Goal: Task Accomplishment & Management: Complete application form

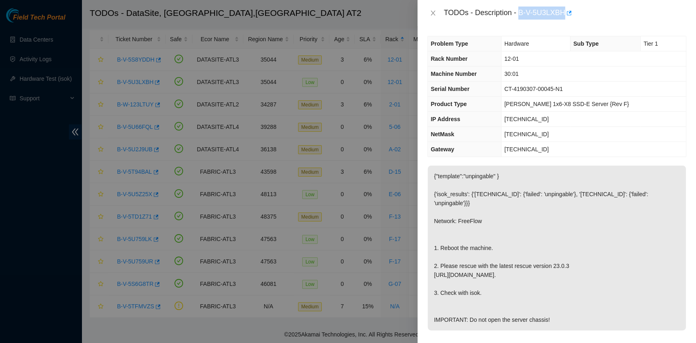
drag, startPoint x: 520, startPoint y: 14, endPoint x: 563, endPoint y: 20, distance: 43.2
click at [563, 20] on div "TODOs - Description - B-V-5U3LXBH" at bounding box center [557, 13] width 279 height 26
copy div "B-V-5U3LXBH"
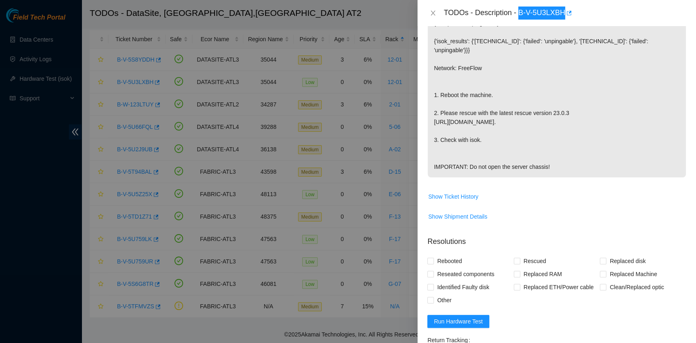
scroll to position [163, 0]
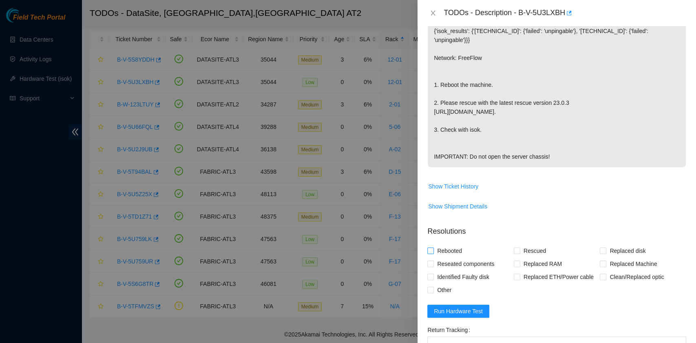
click at [459, 257] on span "Rebooted" at bounding box center [449, 250] width 31 height 13
click at [433, 253] on input "Rebooted" at bounding box center [430, 251] width 6 height 6
checkbox input "true"
click at [520, 257] on span "Rescued" at bounding box center [534, 250] width 29 height 13
click at [518, 253] on input "Rescued" at bounding box center [517, 251] width 6 height 6
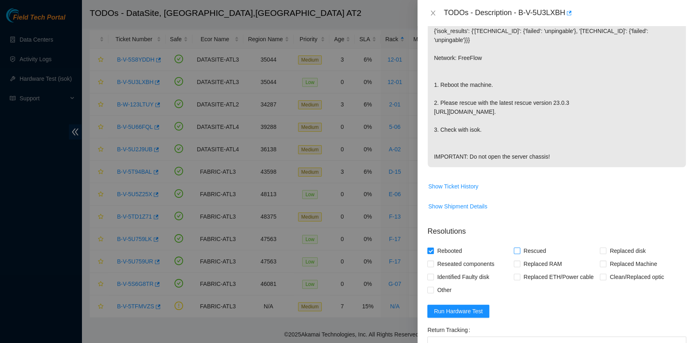
checkbox input "true"
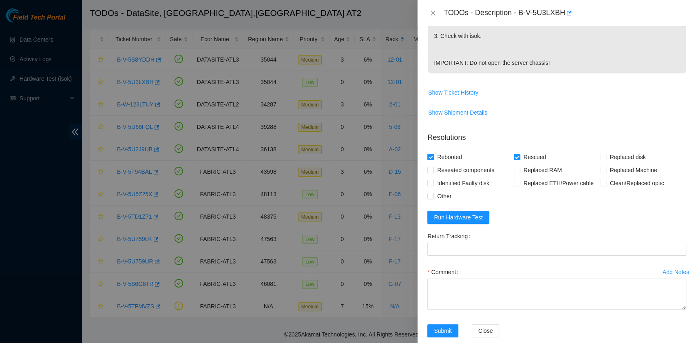
scroll to position [272, 0]
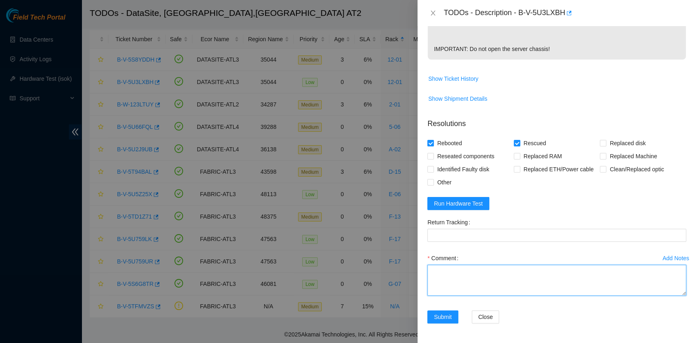
click at [494, 286] on textarea "Comment" at bounding box center [556, 280] width 259 height 31
paste textarea "B-V-5U3LXBH R:12-02 M:30:01 Rebooted. Rescued."
type textarea "B-V-5U3LXBH R:12-02 M:30:01 Rebooted. Rescued."
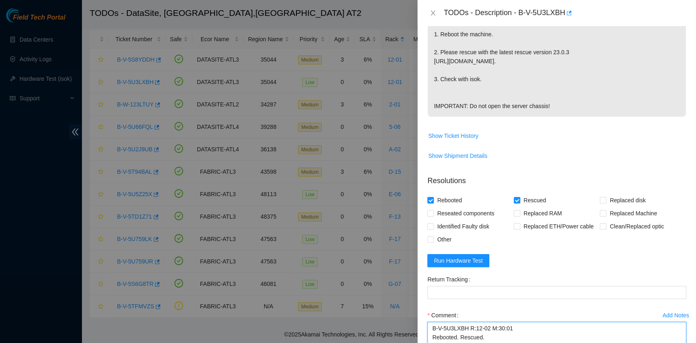
scroll to position [217, 0]
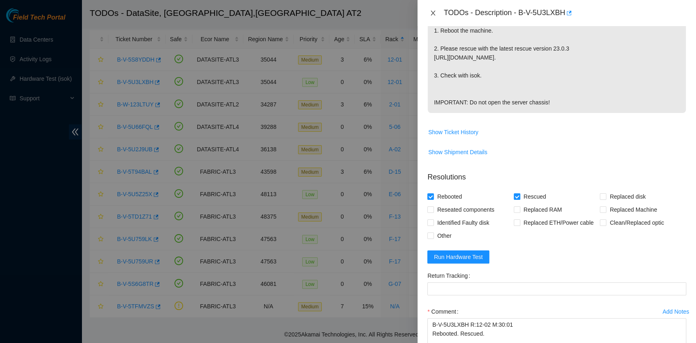
click at [431, 12] on icon "close" at bounding box center [433, 13] width 7 height 7
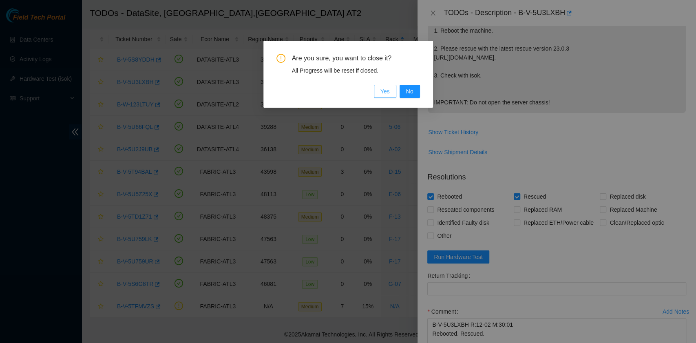
click at [382, 91] on span "Yes" at bounding box center [384, 91] width 9 height 9
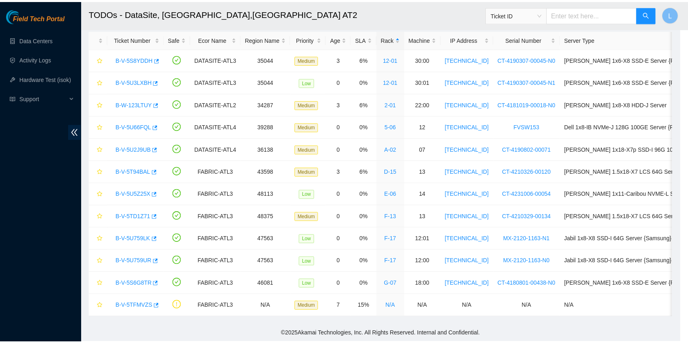
scroll to position [207, 0]
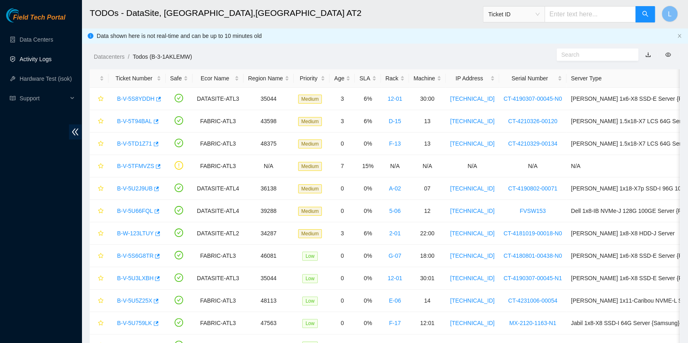
click at [41, 59] on link "Activity Logs" at bounding box center [36, 59] width 32 height 7
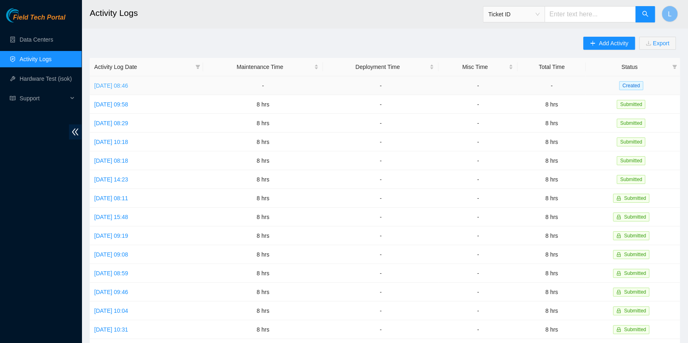
click at [128, 85] on link "Mon, 18 Aug 2025 08:46" at bounding box center [111, 85] width 34 height 7
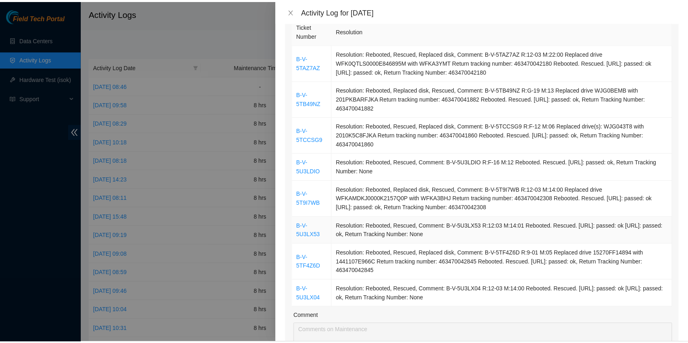
scroll to position [108, 0]
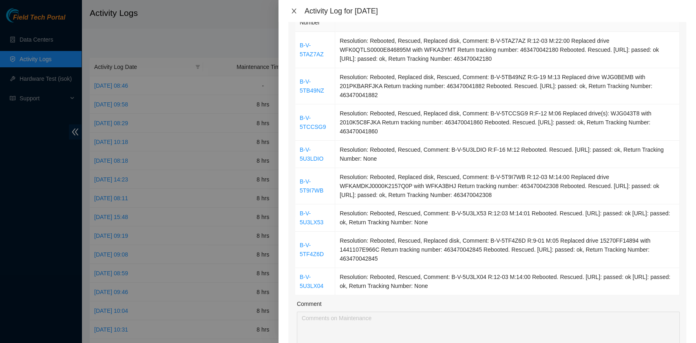
click at [292, 10] on icon "close" at bounding box center [294, 11] width 7 height 7
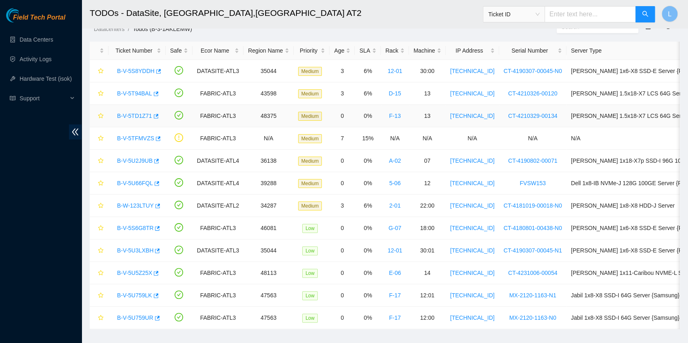
scroll to position [45, 0]
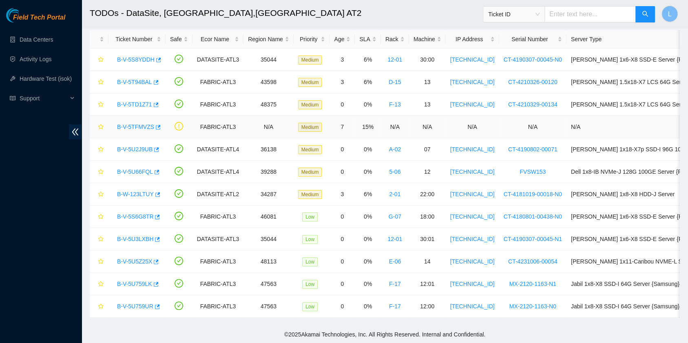
click at [145, 124] on link "B-V-5TFMVZS" at bounding box center [135, 127] width 37 height 7
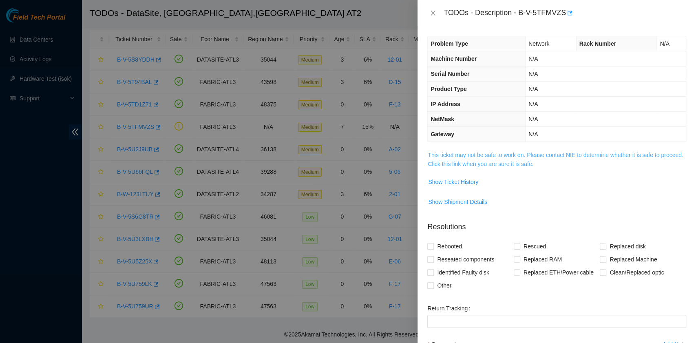
click at [479, 163] on link "This ticket may not be safe to work on. Please contact NIE to determine whether…" at bounding box center [555, 159] width 255 height 15
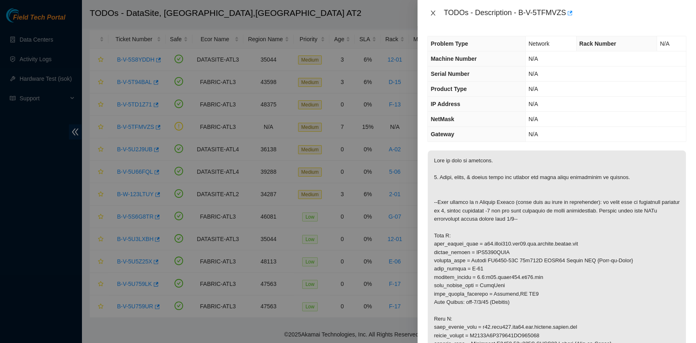
click at [432, 11] on icon "close" at bounding box center [433, 13] width 4 height 5
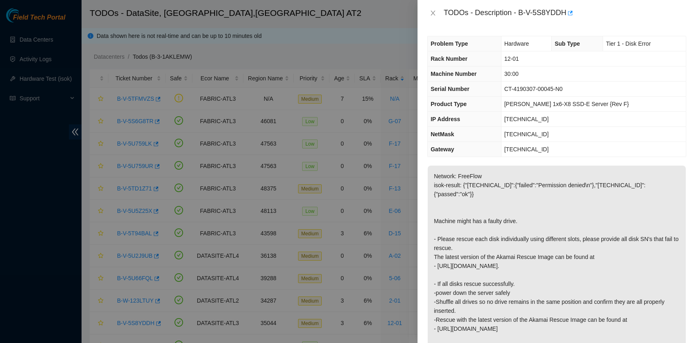
scroll to position [45, 0]
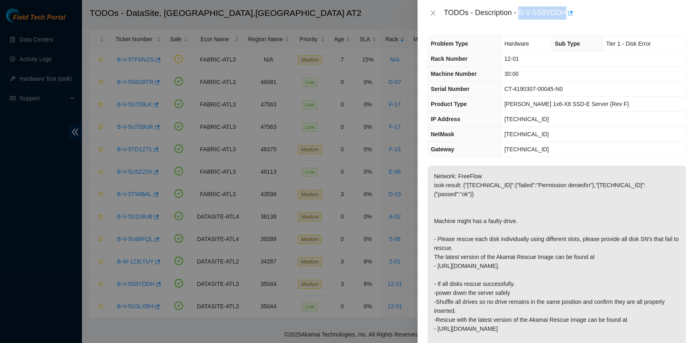
drag, startPoint x: 520, startPoint y: 14, endPoint x: 565, endPoint y: 18, distance: 45.4
click at [565, 18] on div "TODOs - Description - B-V-5S8YDDH" at bounding box center [565, 13] width 243 height 13
copy div "B-V-5S8YDDH"
drag, startPoint x: 487, startPoint y: 292, endPoint x: 586, endPoint y: 296, distance: 98.4
click at [586, 296] on p "Network: FreeFlow isok-result: {"23.0.175.166":{"failed":"Permission denied\n"}…" at bounding box center [557, 275] width 258 height 219
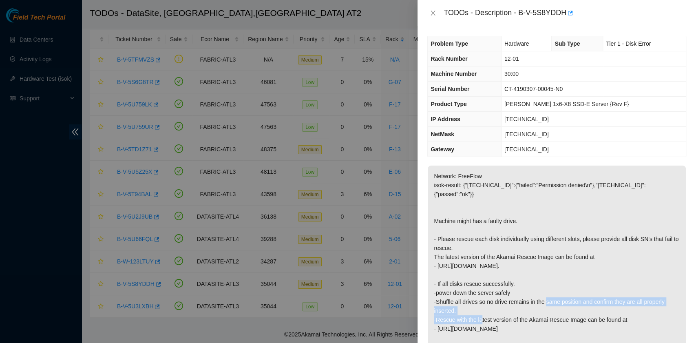
copy p "no drive remains in the same position and confirm they are all properly inserte…"
click at [479, 274] on p "Network: FreeFlow isok-result: {"23.0.175.166":{"failed":"Permission denied\n"}…" at bounding box center [557, 275] width 258 height 219
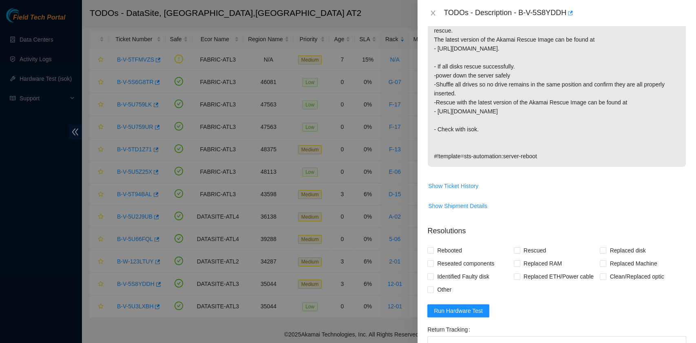
scroll to position [314, 0]
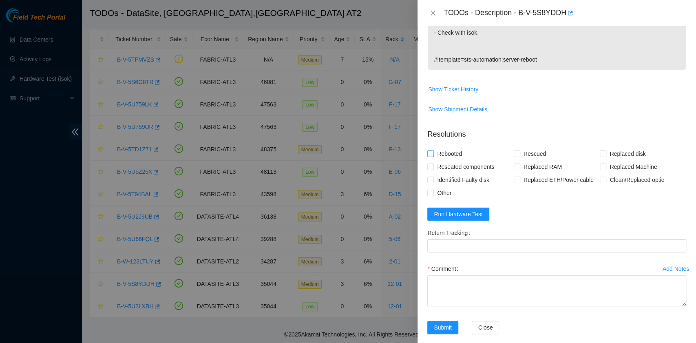
click at [458, 147] on span "Rebooted" at bounding box center [449, 153] width 31 height 13
click at [433, 150] on input "Rebooted" at bounding box center [430, 153] width 6 height 6
checkbox input "true"
click at [460, 160] on span "Reseated components" at bounding box center [466, 166] width 64 height 13
click at [433, 164] on input "Reseated components" at bounding box center [430, 167] width 6 height 6
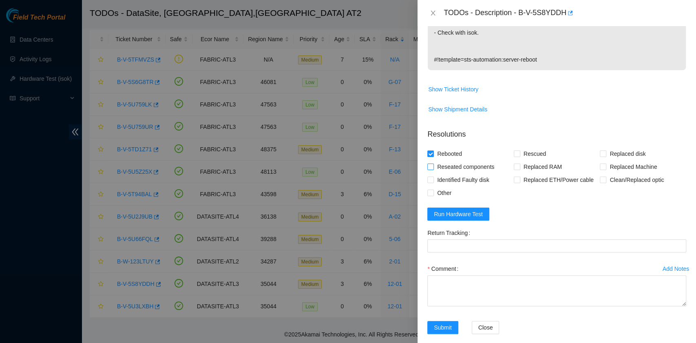
checkbox input "true"
click at [514, 150] on input "Rescued" at bounding box center [517, 153] width 6 height 6
checkbox input "true"
click at [451, 186] on span "Other" at bounding box center [444, 192] width 21 height 13
click at [433, 190] on input "Other" at bounding box center [430, 193] width 6 height 6
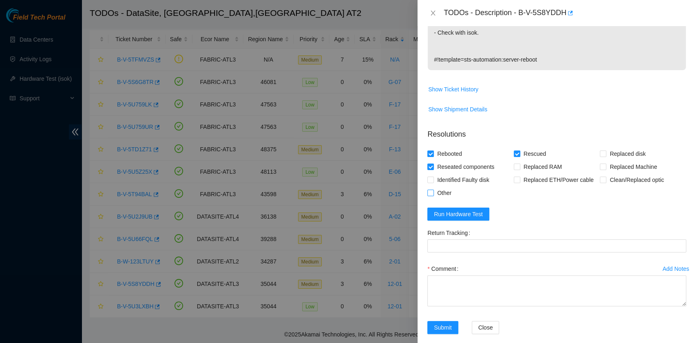
checkbox input "true"
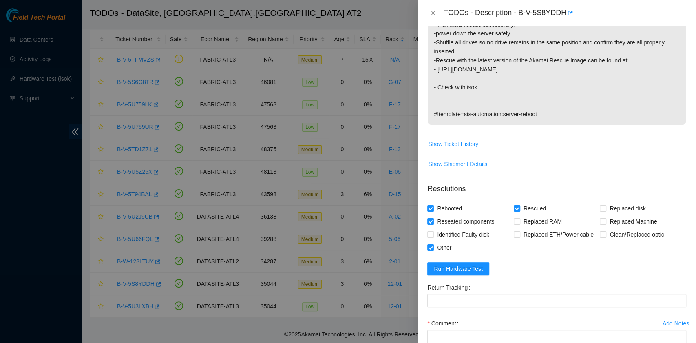
scroll to position [151, 0]
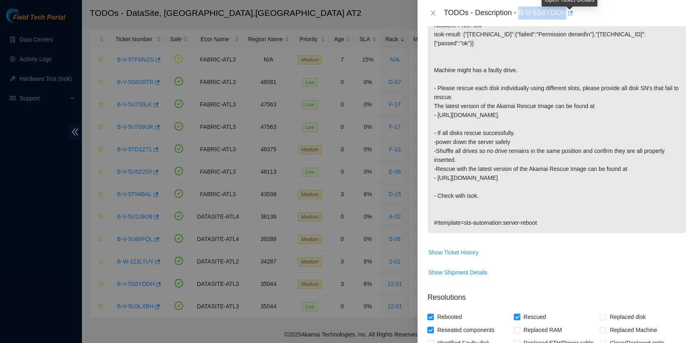
drag, startPoint x: 520, startPoint y: 13, endPoint x: 567, endPoint y: 18, distance: 48.0
click at [567, 18] on div "TODOs - Description - B-V-5S8YDDH" at bounding box center [565, 13] width 243 height 13
copy div "B-V-5S8YDDH"
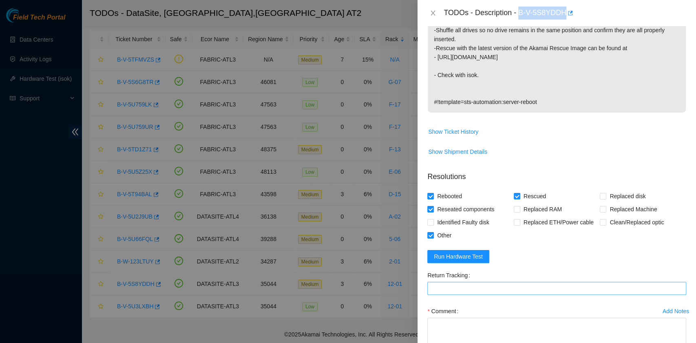
scroll to position [314, 0]
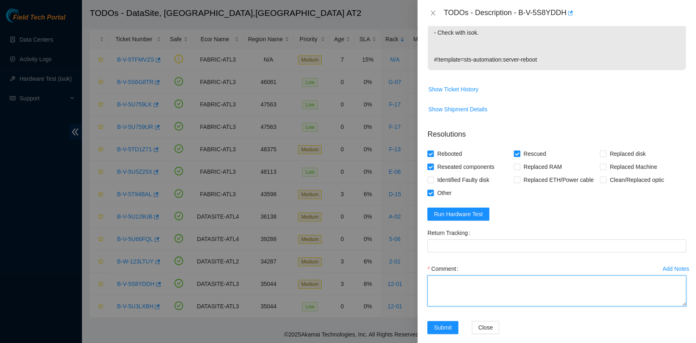
click at [497, 283] on textarea "Comment" at bounding box center [556, 290] width 259 height 31
paste textarea "B-V-5S8YDDH R:12-01 M:30:00 Rescued each disk individually, but only 1 disk uns…"
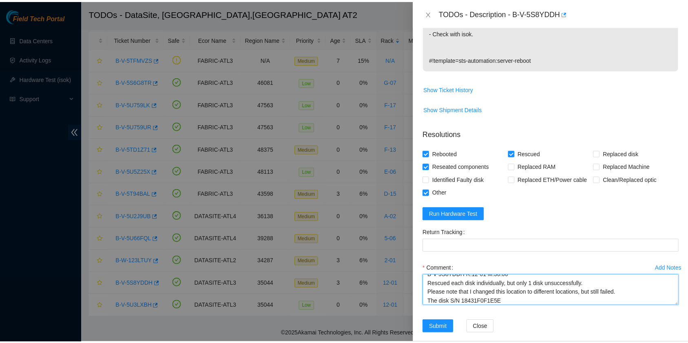
scroll to position [15, 0]
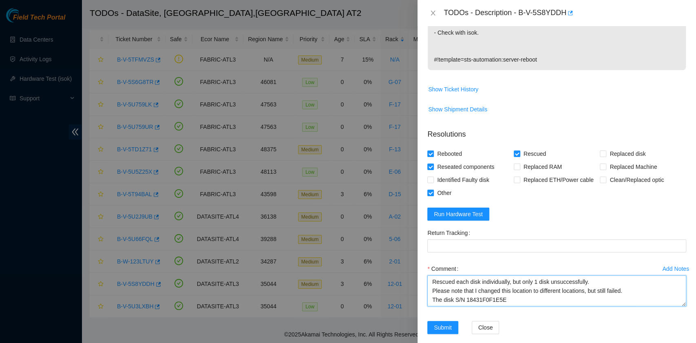
paste textarea "Laura Madrigal 8/18/2025 1:58 PM • please submit resolution"
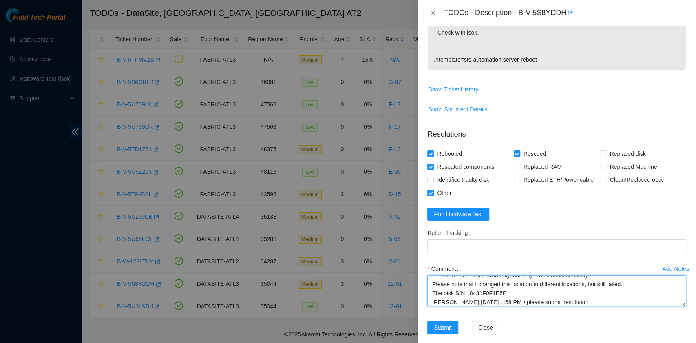
type textarea "B-V-5S8YDDH R:12-01 M:30:00 Rescued each disk individually, but only 1 disk uns…"
click at [438, 323] on span "Submit" at bounding box center [443, 327] width 18 height 9
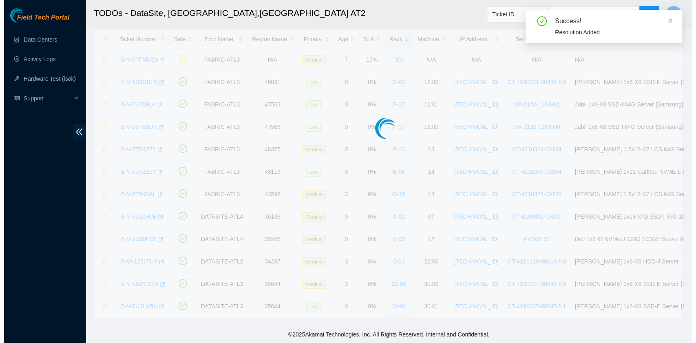
scroll to position [207, 0]
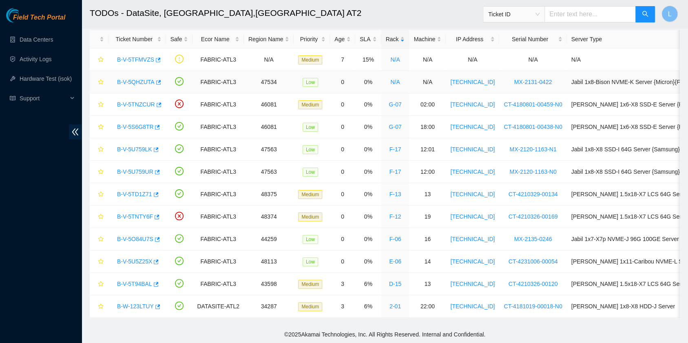
click at [135, 79] on link "B-V-5QHZUTA" at bounding box center [136, 82] width 38 height 7
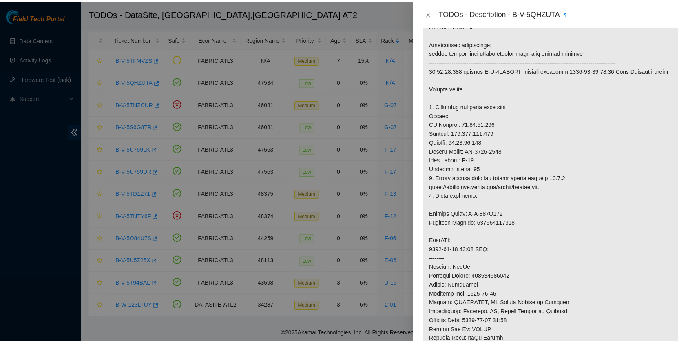
scroll to position [163, 0]
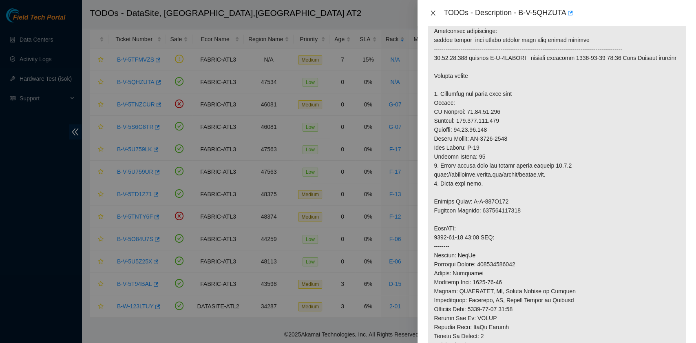
click at [432, 14] on icon "close" at bounding box center [433, 13] width 4 height 5
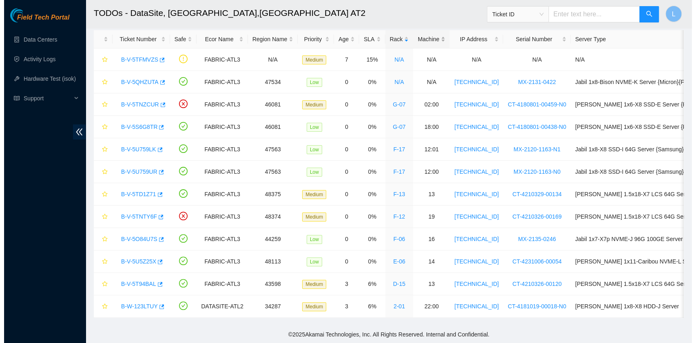
scroll to position [184, 0]
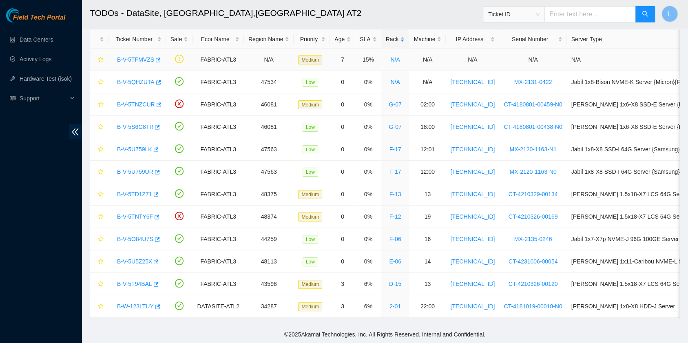
click at [133, 56] on link "B-V-5TFMVZS" at bounding box center [135, 59] width 37 height 7
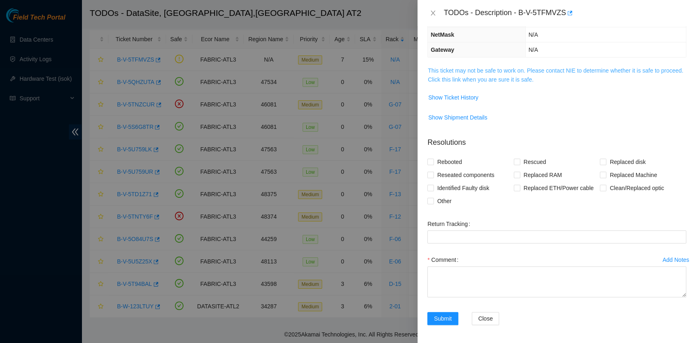
click at [463, 80] on link "This ticket may not be safe to work on. Please contact NIE to determine whether…" at bounding box center [555, 74] width 255 height 15
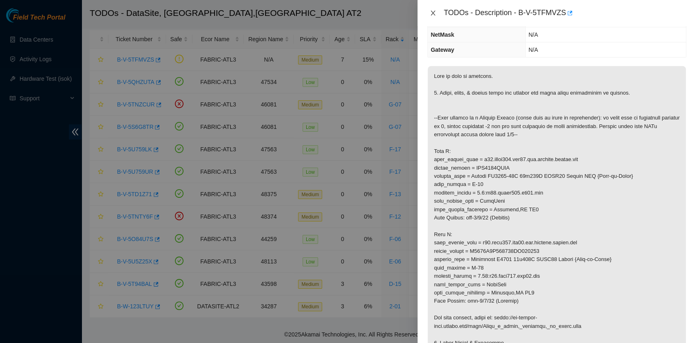
click at [437, 13] on button "Close" at bounding box center [432, 13] width 11 height 8
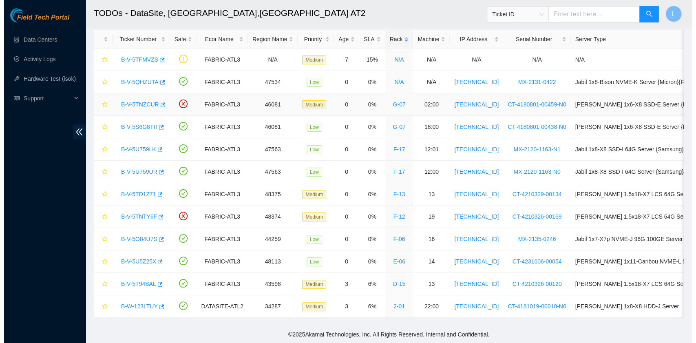
scroll to position [120, 0]
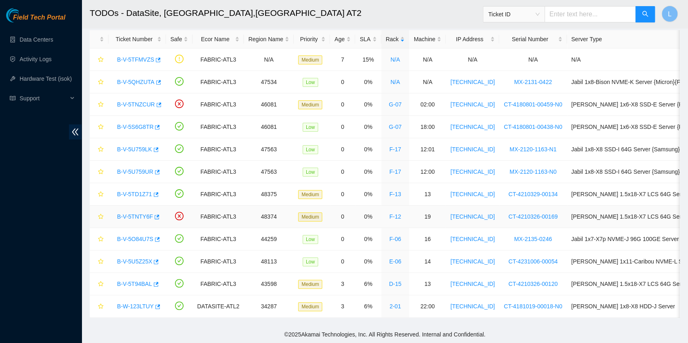
click at [140, 213] on link "B-V-5TNTY6F" at bounding box center [135, 216] width 36 height 7
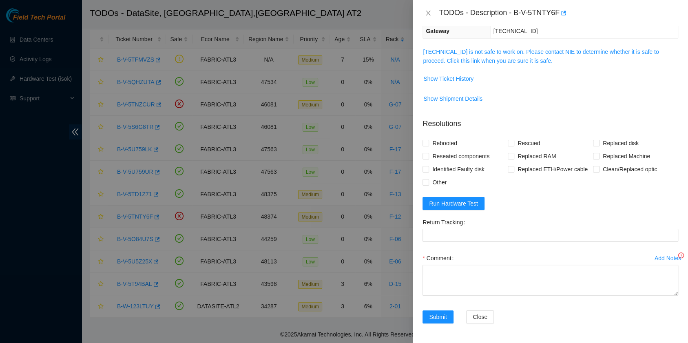
scroll to position [84, 0]
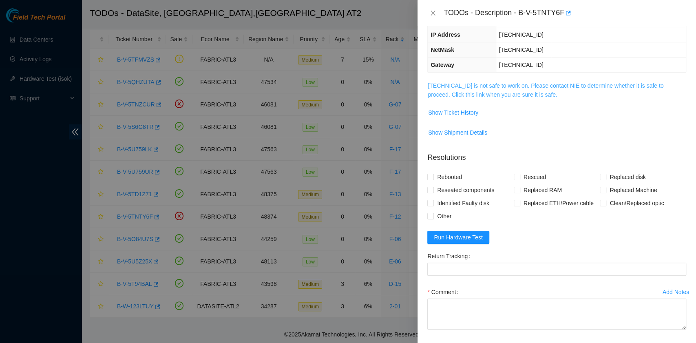
click at [503, 93] on link "23.63.85.49 is not safe to work on. Please contact NIE to determine whether it …" at bounding box center [546, 89] width 236 height 15
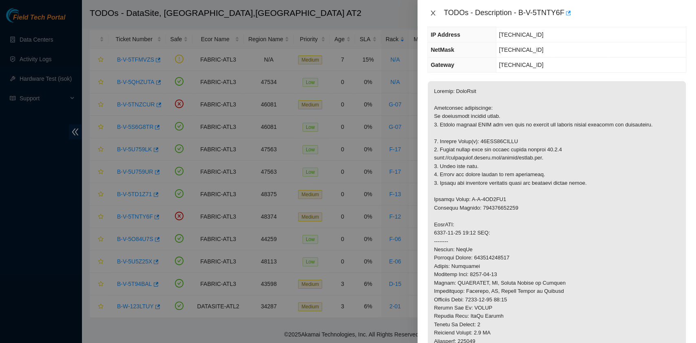
click at [433, 12] on icon "close" at bounding box center [433, 13] width 7 height 7
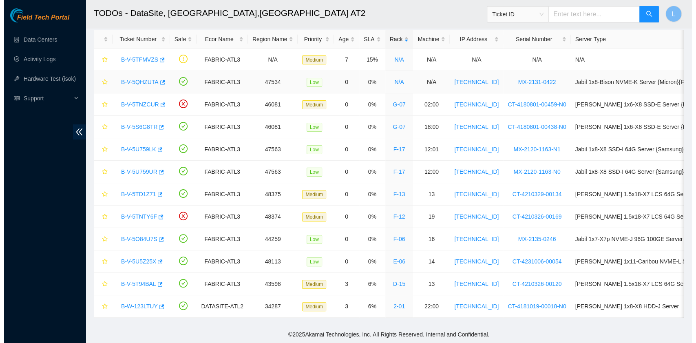
scroll to position [120, 0]
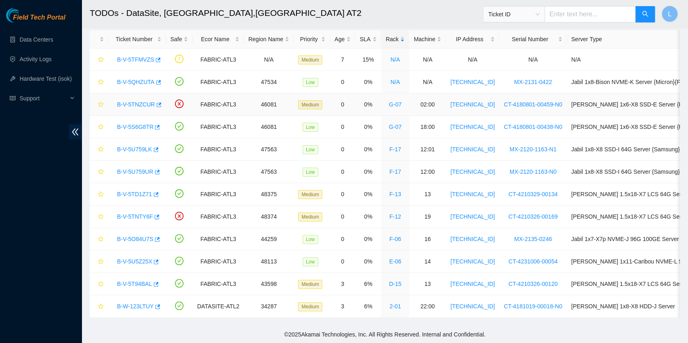
click at [130, 101] on link "B-V-5TNZCUR" at bounding box center [136, 104] width 38 height 7
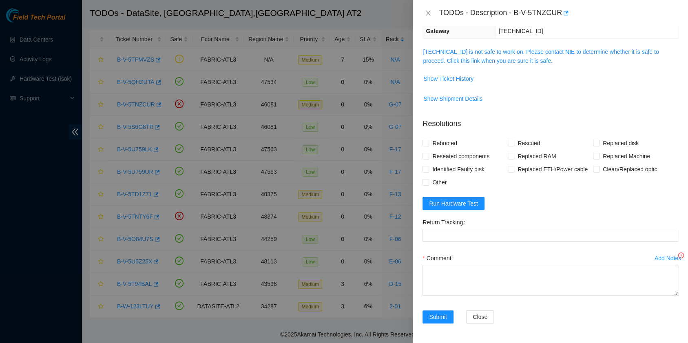
scroll to position [84, 0]
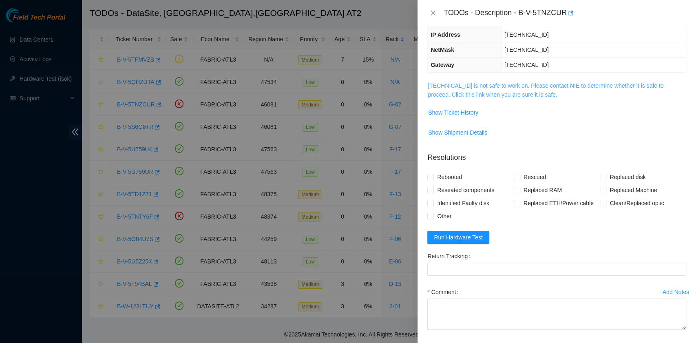
click at [465, 95] on link "23.39.221.6 is not safe to work on. Please contact NIE to determine whether it …" at bounding box center [546, 89] width 236 height 15
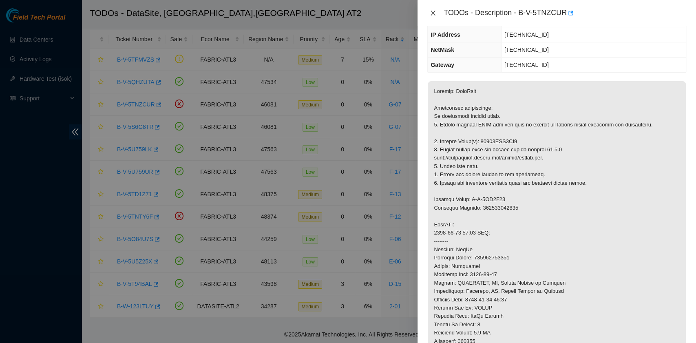
click at [432, 12] on icon "close" at bounding box center [433, 13] width 4 height 5
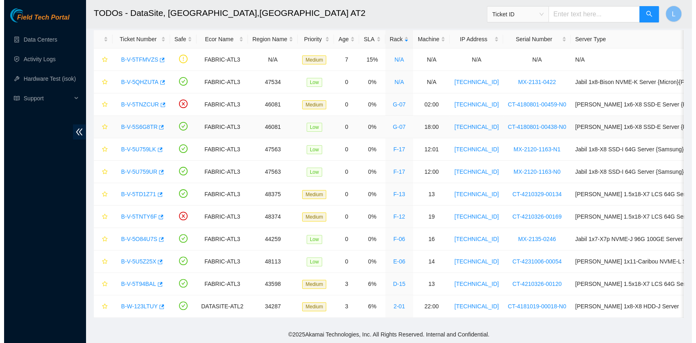
scroll to position [120, 0]
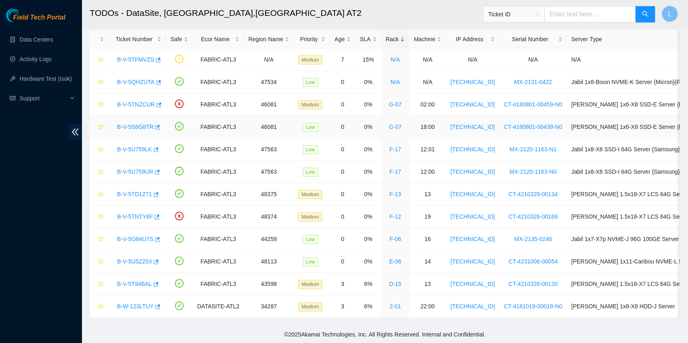
click at [145, 124] on link "B-V-5S6G8TR" at bounding box center [135, 127] width 36 height 7
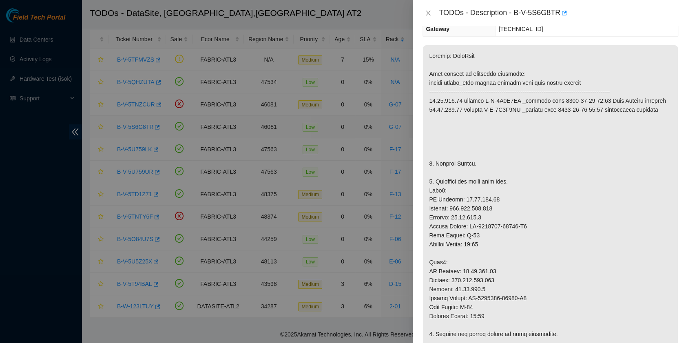
scroll to position [84, 0]
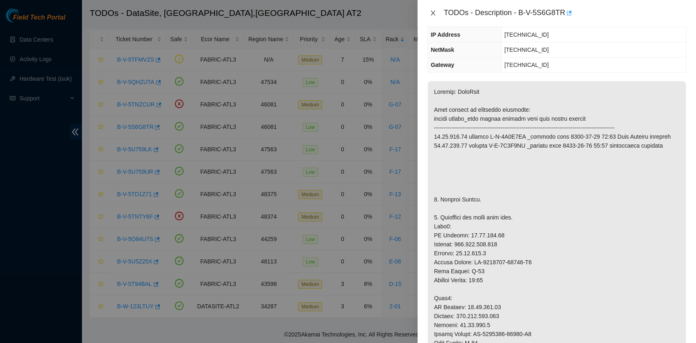
click at [434, 15] on icon "close" at bounding box center [433, 13] width 7 height 7
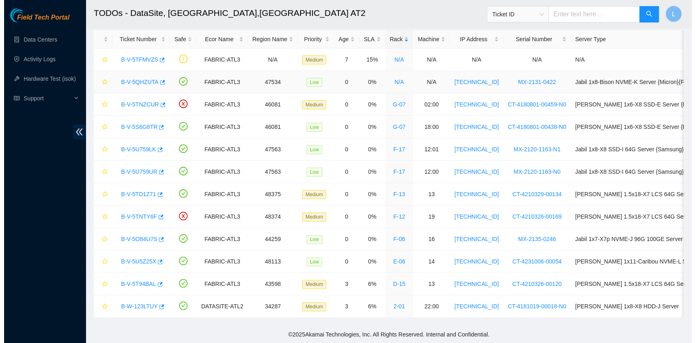
scroll to position [120, 0]
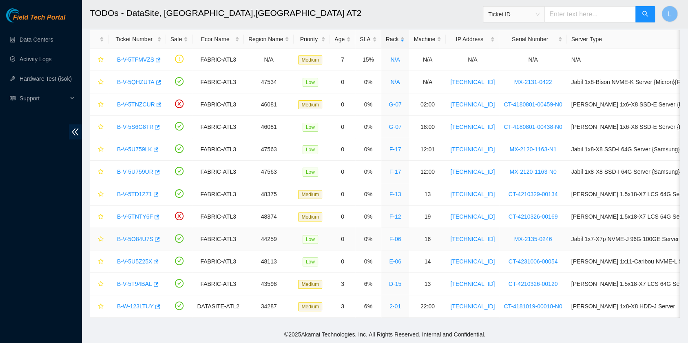
click at [133, 236] on link "B-V-5O84U7S" at bounding box center [135, 239] width 36 height 7
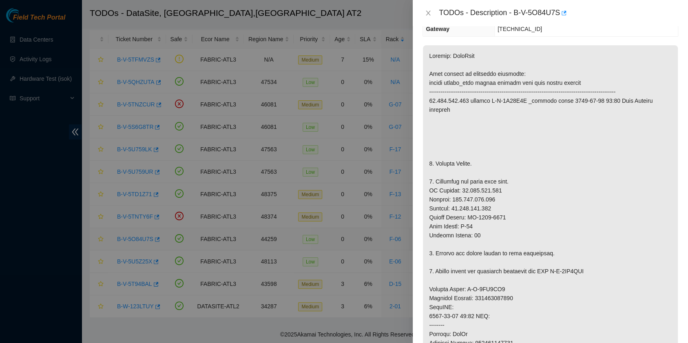
scroll to position [84, 0]
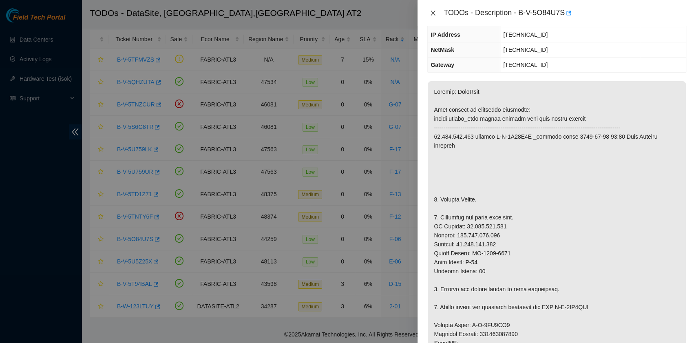
click at [434, 15] on icon "close" at bounding box center [433, 13] width 7 height 7
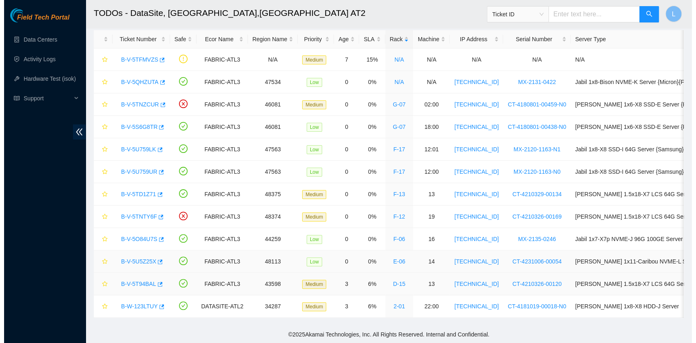
scroll to position [120, 0]
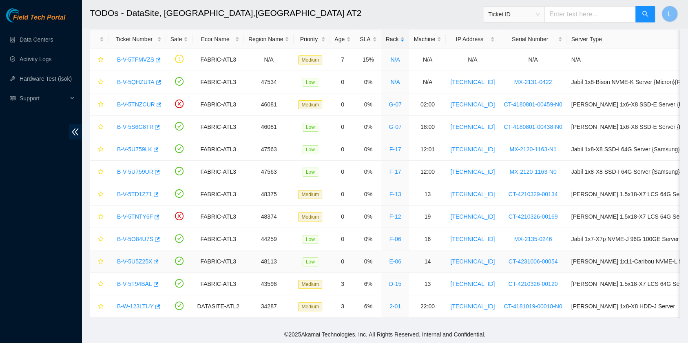
click at [130, 258] on link "B-V-5U5Z25X" at bounding box center [134, 261] width 35 height 7
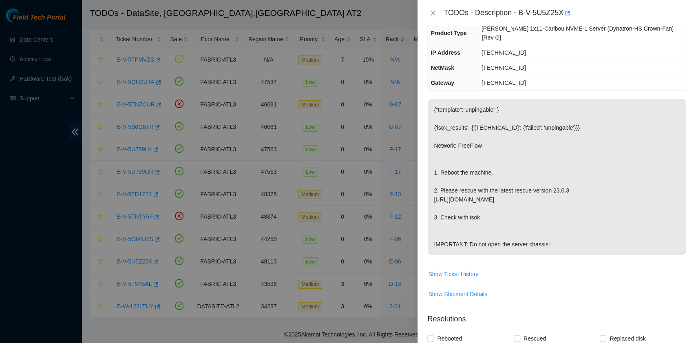
scroll to position [0, 0]
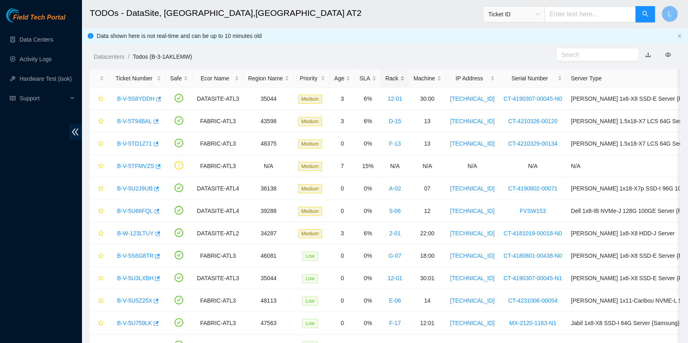
click at [385, 78] on div "Rack" at bounding box center [394, 78] width 19 height 9
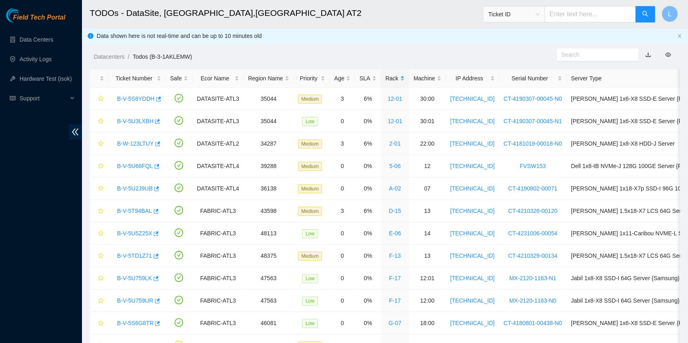
click at [385, 78] on div "Rack" at bounding box center [394, 78] width 19 height 9
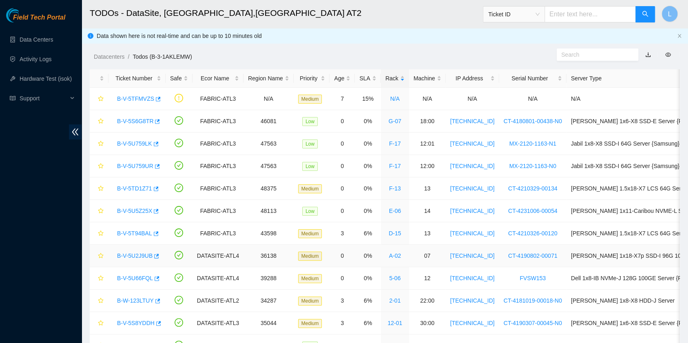
click at [129, 253] on link "B-V-5U2J9UB" at bounding box center [134, 255] width 35 height 7
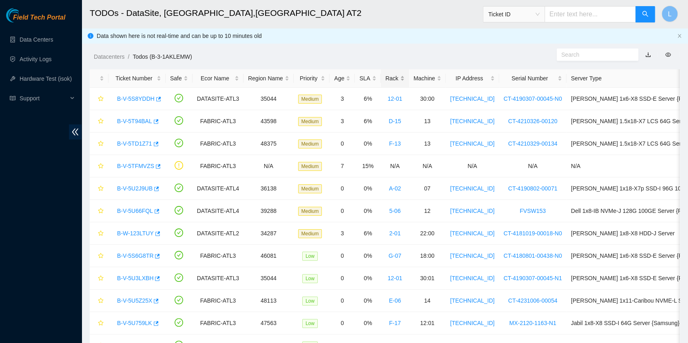
click at [385, 74] on div "Rack" at bounding box center [394, 78] width 19 height 9
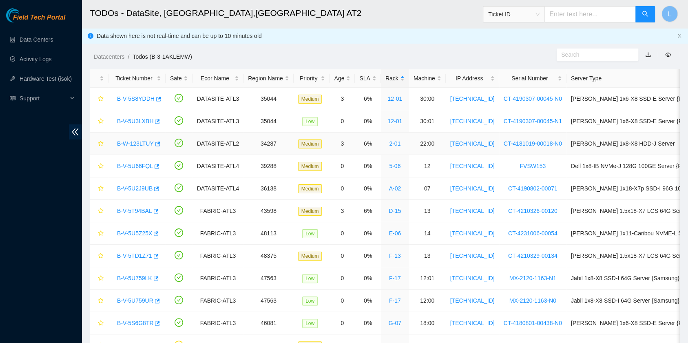
click at [137, 144] on link "B-W-123LTUY" at bounding box center [135, 143] width 37 height 7
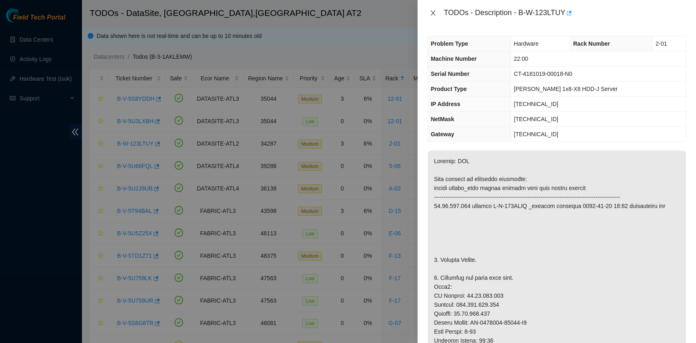
click at [438, 13] on button "Close" at bounding box center [432, 13] width 11 height 8
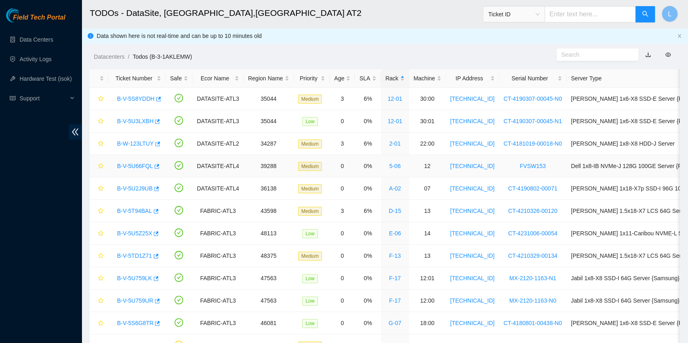
click at [139, 163] on link "B-V-5U66FQL" at bounding box center [135, 166] width 36 height 7
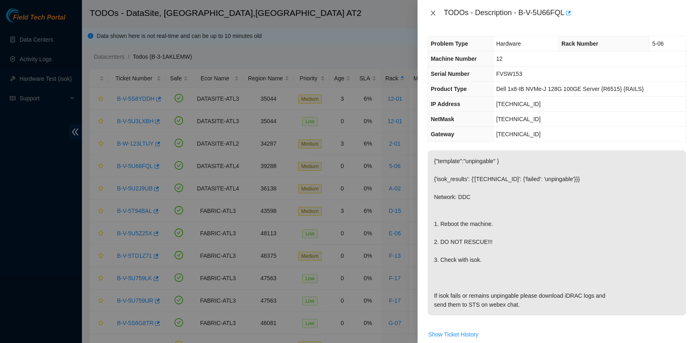
click at [432, 12] on icon "close" at bounding box center [433, 13] width 4 height 5
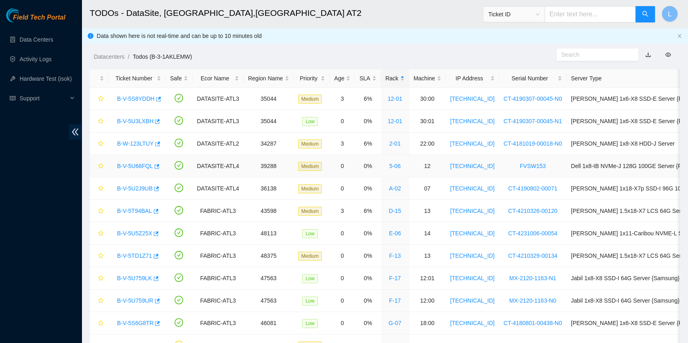
click at [144, 166] on link "B-V-5U66FQL" at bounding box center [135, 166] width 36 height 7
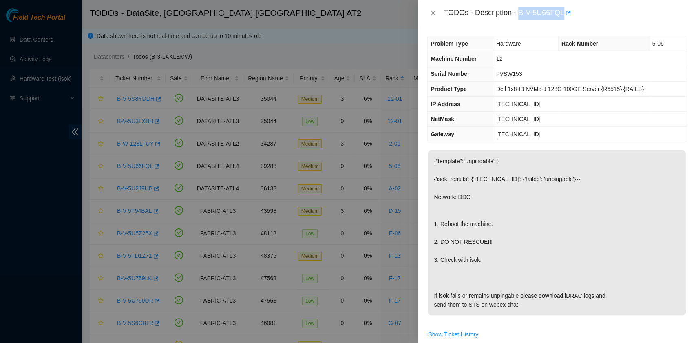
drag, startPoint x: 520, startPoint y: 15, endPoint x: 564, endPoint y: 20, distance: 43.8
click at [564, 20] on div "TODOs - Description - B-V-5U66FQL" at bounding box center [557, 13] width 279 height 26
copy div "B-V-5U66FQL"
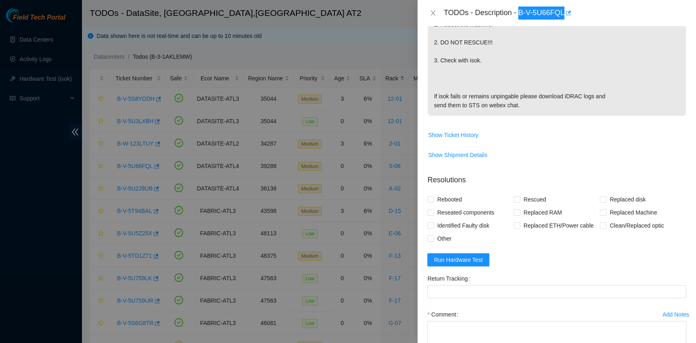
scroll to position [217, 0]
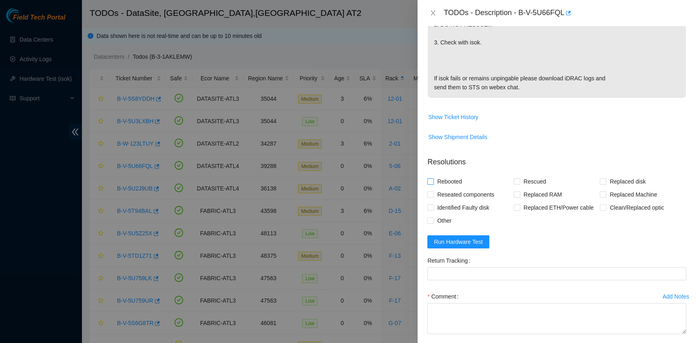
click at [455, 180] on span "Rebooted" at bounding box center [449, 181] width 31 height 13
click at [433, 180] on input "Rebooted" at bounding box center [430, 181] width 6 height 6
checkbox input "true"
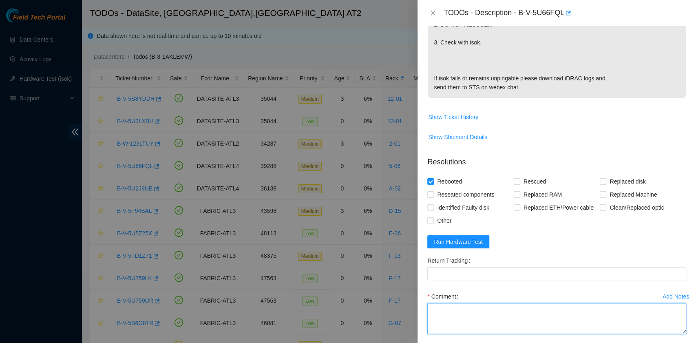
click at [447, 316] on textarea "Comment" at bounding box center [556, 318] width 259 height 31
paste textarea "B-V-5U66FQL R:5-06 M:12 Rebooted. NO RESCUE."
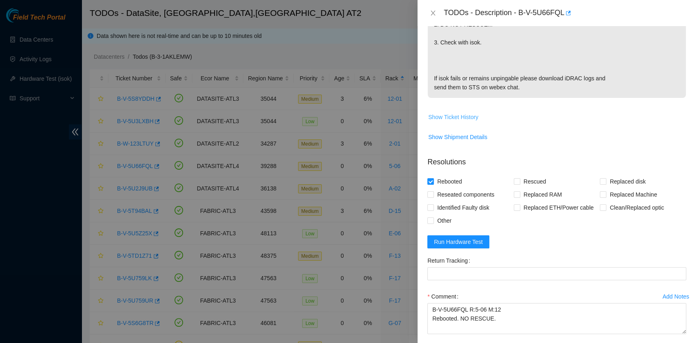
click at [468, 113] on span "Show Ticket History" at bounding box center [453, 117] width 50 height 9
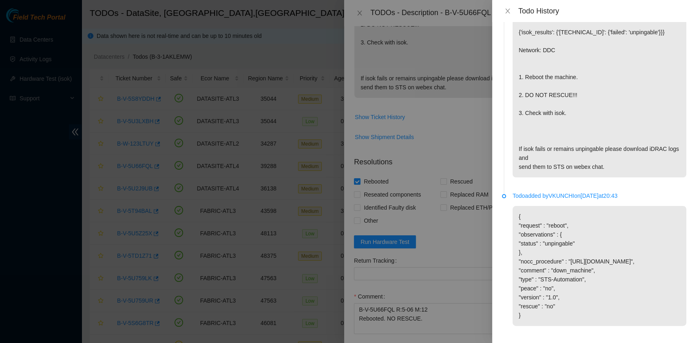
scroll to position [58, 0]
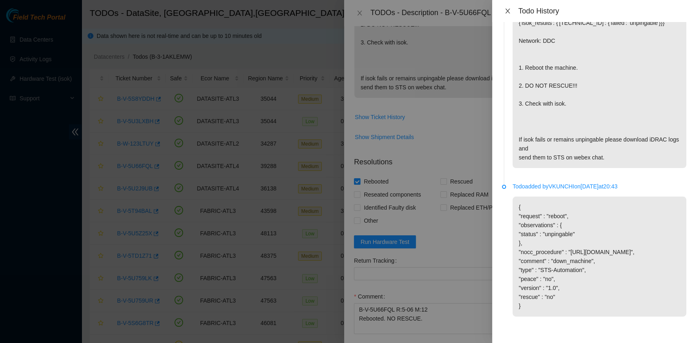
click at [509, 11] on icon "close" at bounding box center [507, 11] width 7 height 7
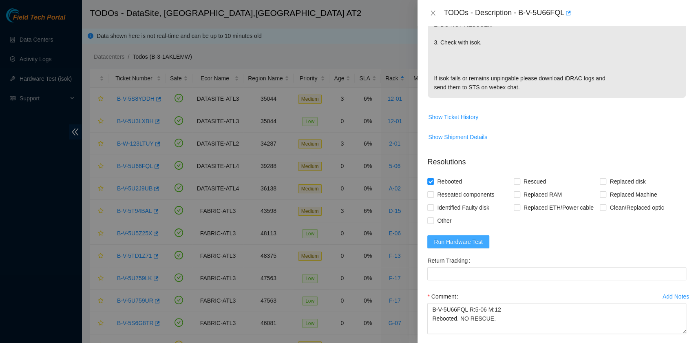
click at [467, 240] on span "Run Hardware Test" at bounding box center [458, 241] width 49 height 9
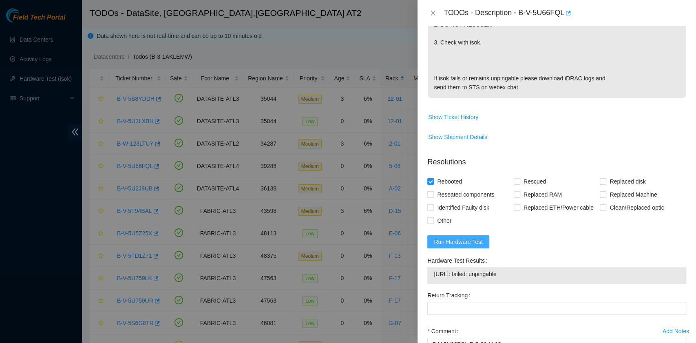
drag, startPoint x: 463, startPoint y: 241, endPoint x: 469, endPoint y: 244, distance: 6.2
click at [464, 241] on span "Run Hardware Test" at bounding box center [458, 241] width 49 height 9
drag, startPoint x: 514, startPoint y: 274, endPoint x: 434, endPoint y: 277, distance: 80.4
click at [434, 277] on span "23.221.226.222: passed: ok" at bounding box center [557, 274] width 246 height 9
copy span "23.221.226.222: passed: ok"
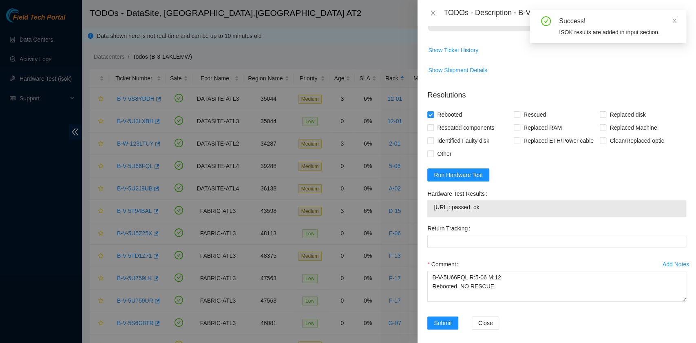
scroll to position [289, 0]
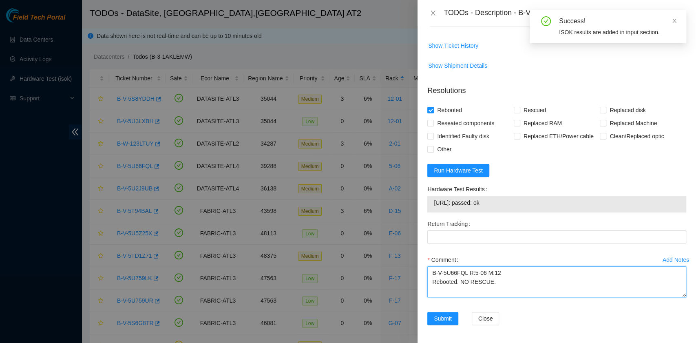
click at [478, 292] on textarea "B-V-5U66FQL R:5-06 M:12 Rebooted. NO RESCUE." at bounding box center [556, 281] width 259 height 31
paste textarea "23.221.226.222: passed: ok"
type textarea "B-V-5U66FQL R:5-06 M:12 Rebooted. NO RESCUE. 23.221.226.222: passed: ok"
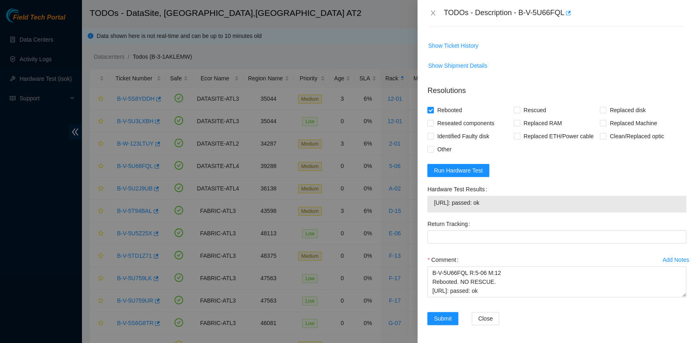
drag, startPoint x: 478, startPoint y: 292, endPoint x: 632, endPoint y: 252, distance: 159.4
click at [632, 253] on div "Comment" at bounding box center [556, 259] width 259 height 13
click at [437, 321] on span "Submit" at bounding box center [443, 318] width 18 height 9
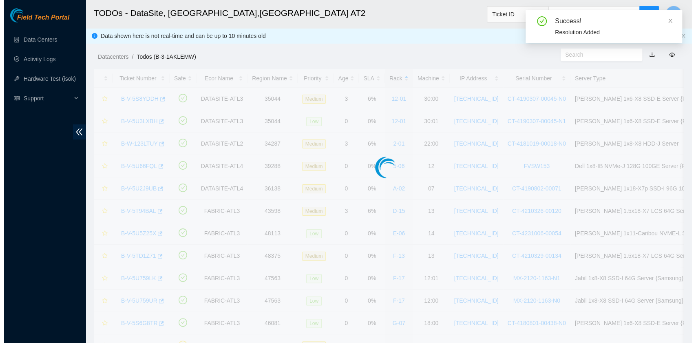
scroll to position [207, 0]
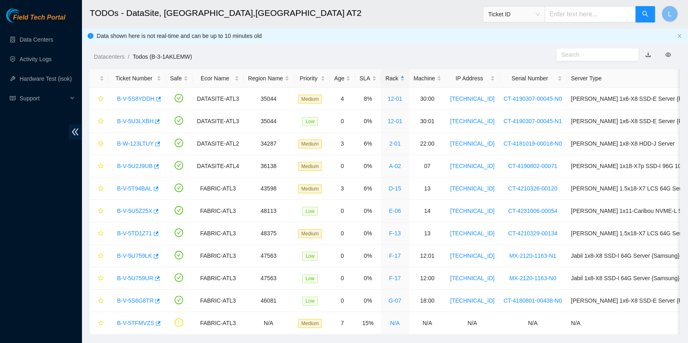
click at [460, 51] on div "Datacenters / Todos (B-3-1AKLEMW) /" at bounding box center [309, 38] width 455 height 46
click at [385, 80] on div "Rack" at bounding box center [394, 78] width 19 height 9
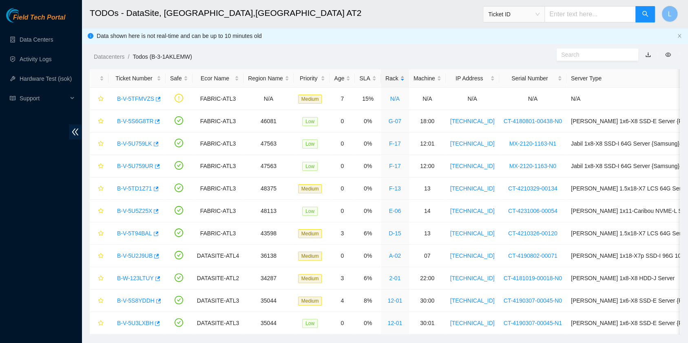
click at [385, 80] on div "Rack" at bounding box center [394, 78] width 19 height 9
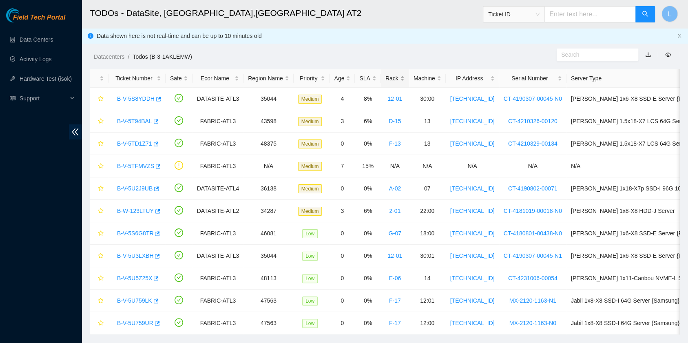
click at [385, 80] on div "Rack" at bounding box center [394, 78] width 19 height 9
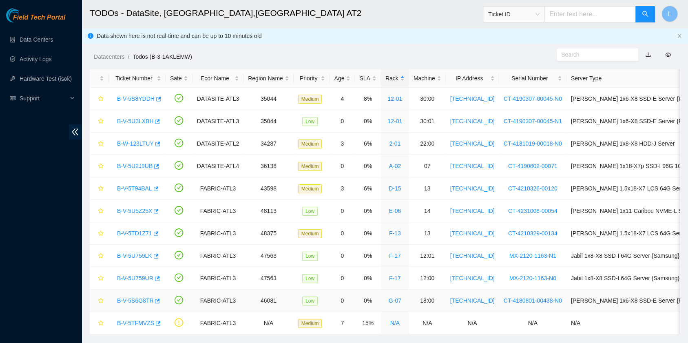
click at [139, 302] on link "B-V-5S6G8TR" at bounding box center [135, 300] width 36 height 7
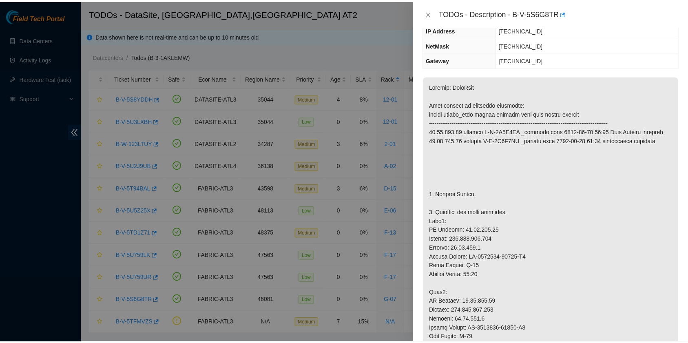
scroll to position [86, 0]
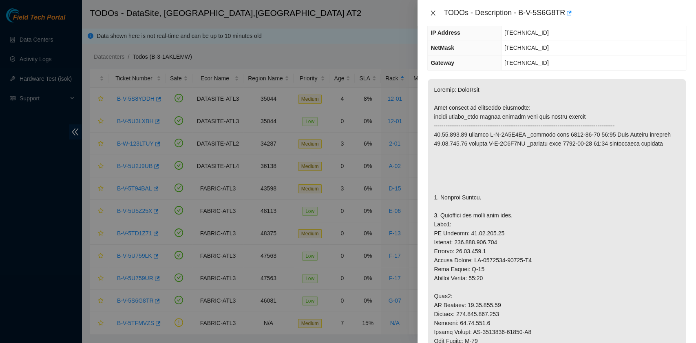
click at [430, 11] on icon "close" at bounding box center [433, 13] width 7 height 7
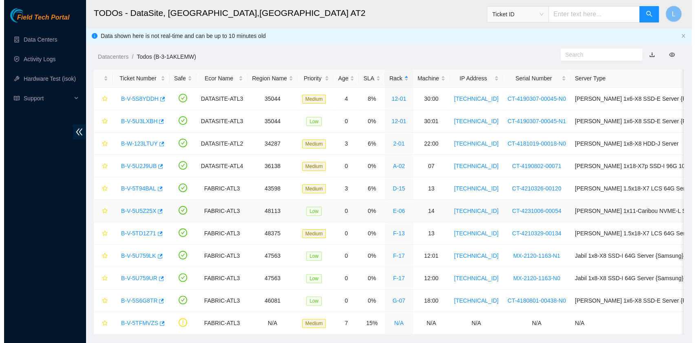
scroll to position [122, 0]
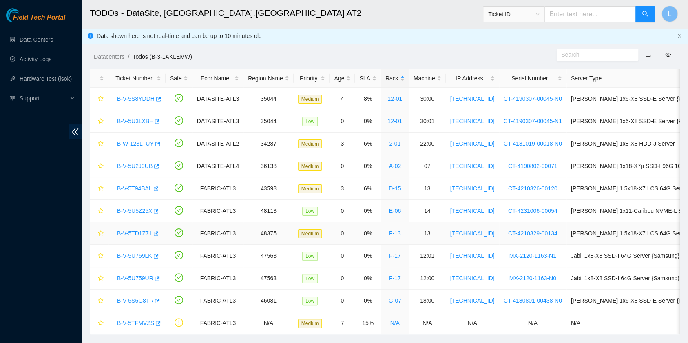
click at [146, 231] on link "B-V-5TD1Z71" at bounding box center [134, 233] width 35 height 7
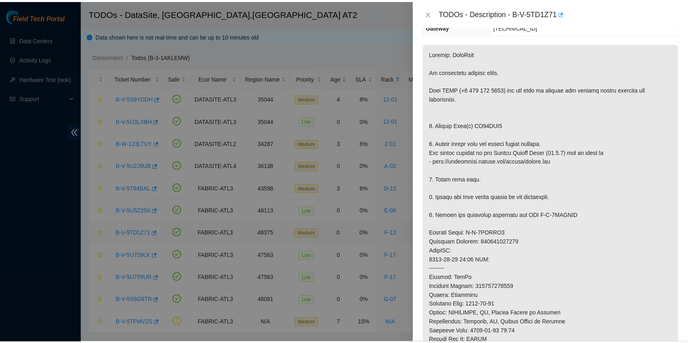
scroll to position [86, 0]
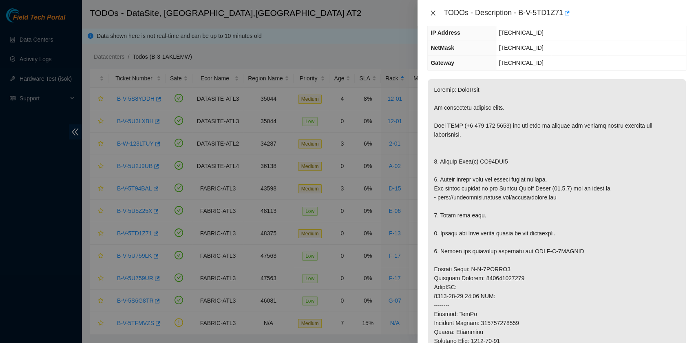
click at [436, 12] on icon "close" at bounding box center [433, 13] width 7 height 7
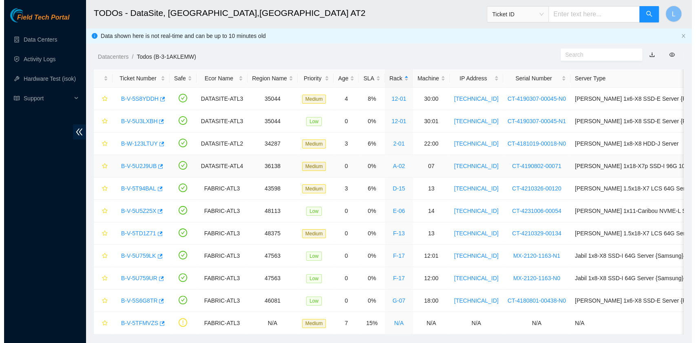
scroll to position [122, 0]
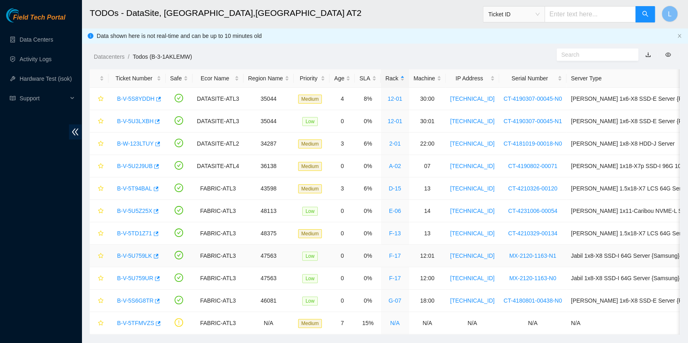
click at [130, 252] on link "B-V-5U759LK" at bounding box center [134, 255] width 35 height 7
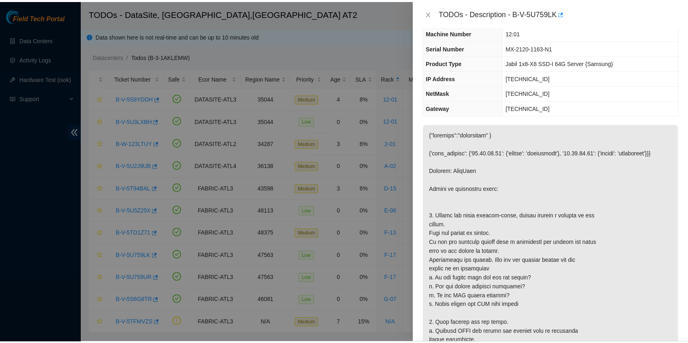
scroll to position [0, 0]
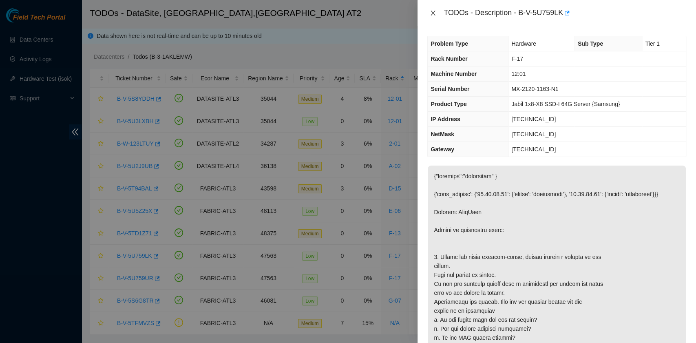
click at [433, 14] on icon "close" at bounding box center [433, 13] width 4 height 5
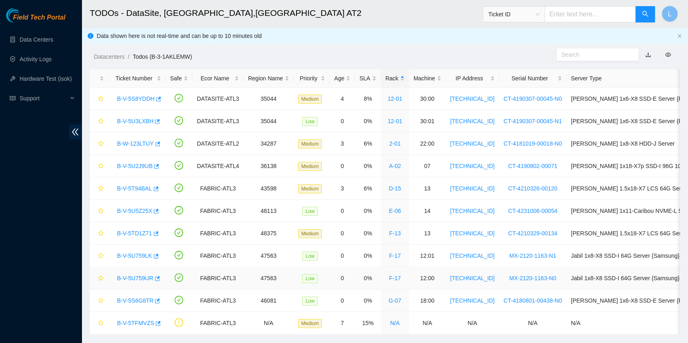
click at [135, 276] on link "B-V-5U759UR" at bounding box center [135, 278] width 36 height 7
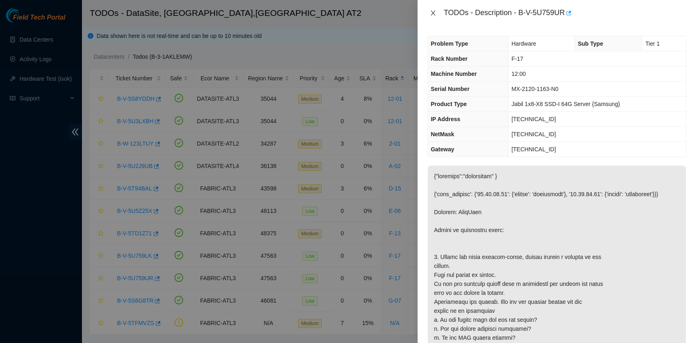
click at [433, 14] on icon "close" at bounding box center [433, 13] width 7 height 7
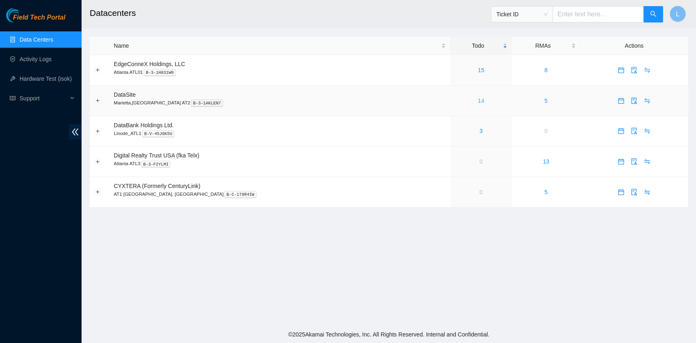
click at [478, 100] on link "14" at bounding box center [481, 100] width 7 height 7
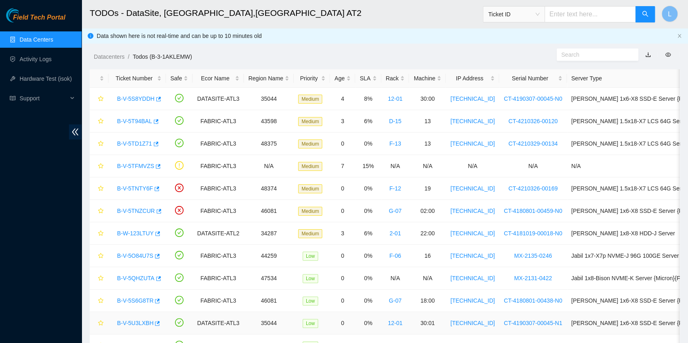
click at [141, 321] on link "B-V-5U3LXBH" at bounding box center [135, 323] width 36 height 7
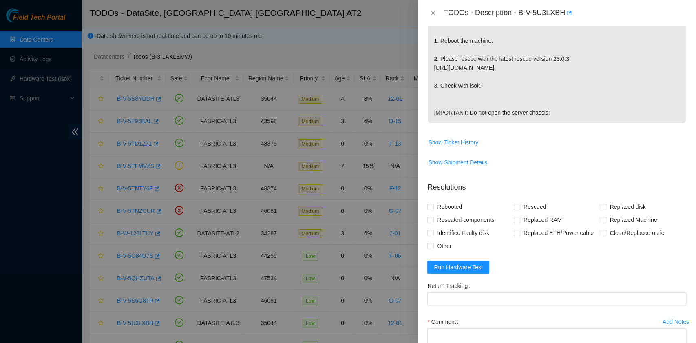
scroll to position [217, 0]
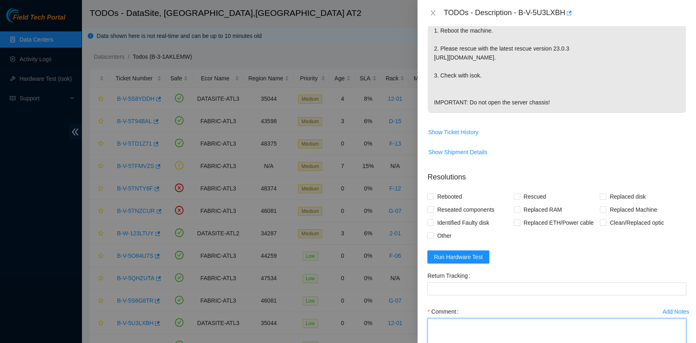
click at [466, 328] on textarea "Comment" at bounding box center [556, 333] width 259 height 31
paste textarea "B-V-5U3LXBH R:12-02 M:30:01 Rebooted. Rescued."
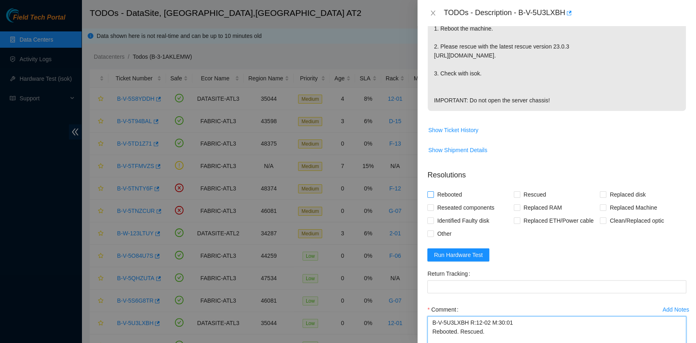
type textarea "B-V-5U3LXBH R:12-02 M:30:01 Rebooted. Rescued."
click at [431, 197] on input "Rebooted" at bounding box center [430, 194] width 6 height 6
checkbox input "true"
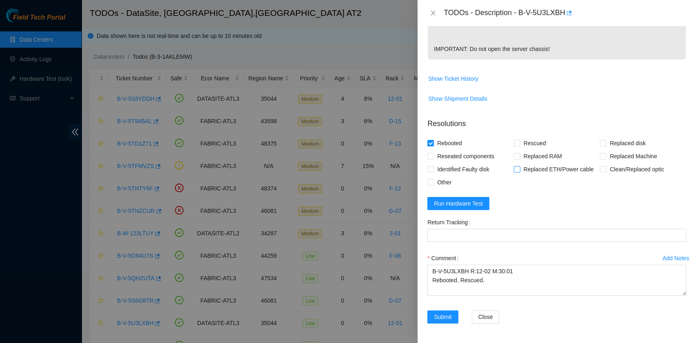
scroll to position [278, 0]
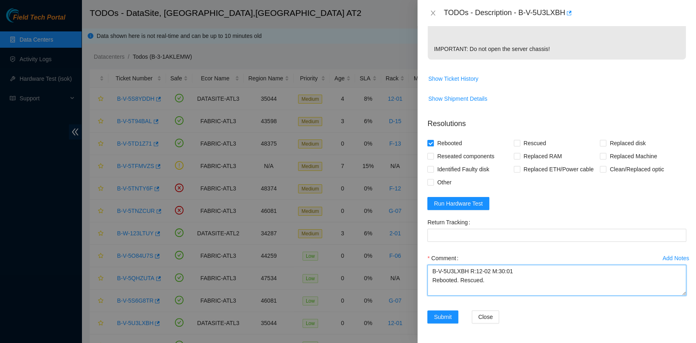
click at [499, 283] on textarea "B-V-5U3LXBH R:12-02 M:30:01 Rebooted. Rescued." at bounding box center [556, 280] width 259 height 31
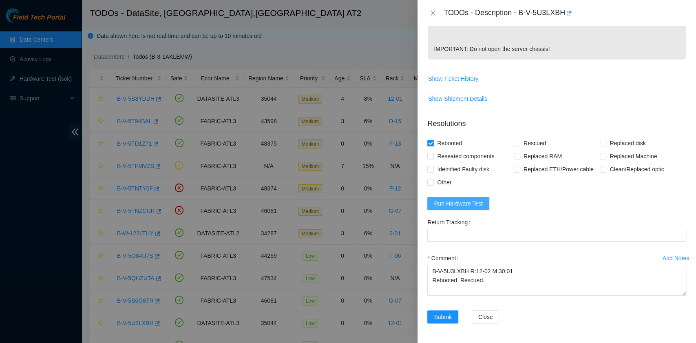
click at [475, 202] on span "Run Hardware Test" at bounding box center [458, 203] width 49 height 9
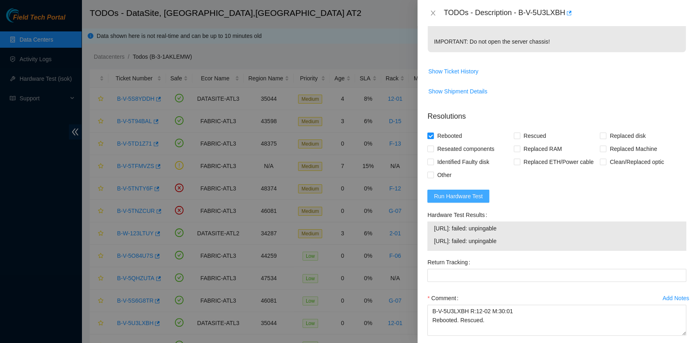
click at [479, 201] on span "Run Hardware Test" at bounding box center [458, 196] width 49 height 9
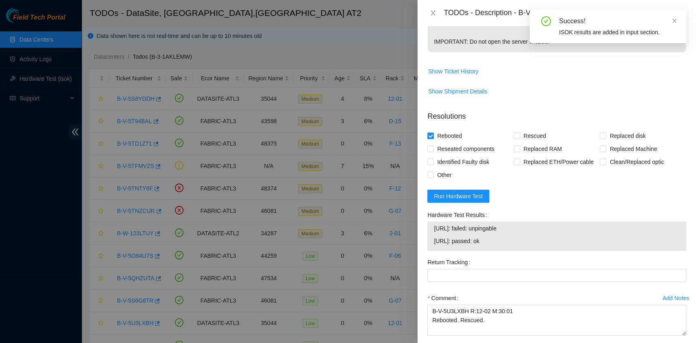
click at [530, 211] on form "Resolutions Rebooted Rescued Replaced disk Reseated components Replaced RAM Rep…" at bounding box center [556, 238] width 259 height 269
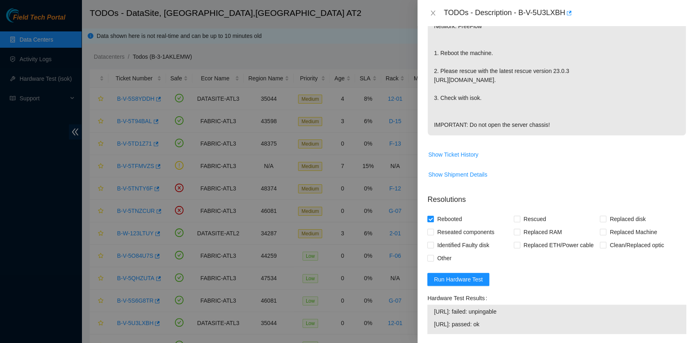
scroll to position [325, 0]
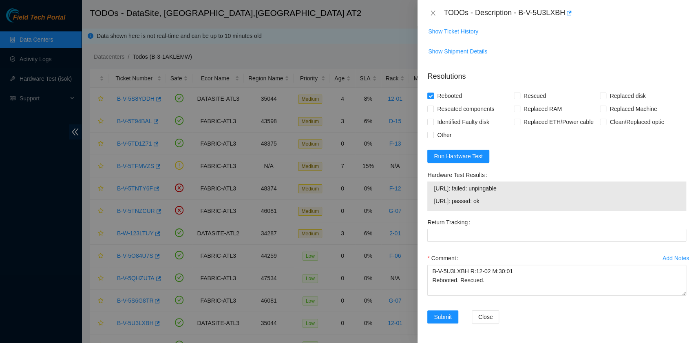
drag, startPoint x: 498, startPoint y: 205, endPoint x: 434, endPoint y: 202, distance: 64.1
click at [434, 202] on span "23.0.175.167: passed: ok" at bounding box center [557, 201] width 246 height 9
copy span "23.0.175.167: passed: ok"
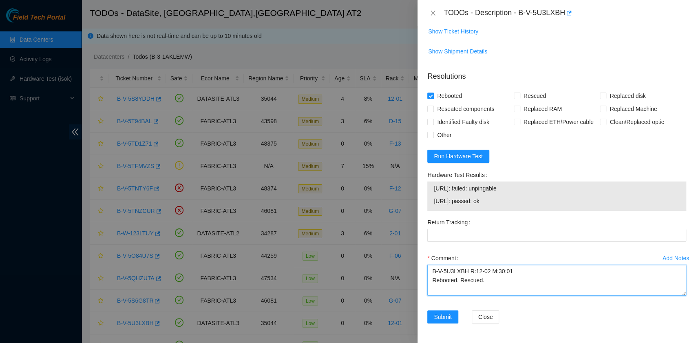
click at [457, 290] on textarea "B-V-5U3LXBH R:12-02 M:30:01 Rebooted. Rescued." at bounding box center [556, 280] width 259 height 31
paste textarea "23.0.175.167: passed: ok"
type textarea "B-V-5U3LXBH R:12-02 M:30:01 Rebooted. Rescued. 23.0.175.167: passed: ok"
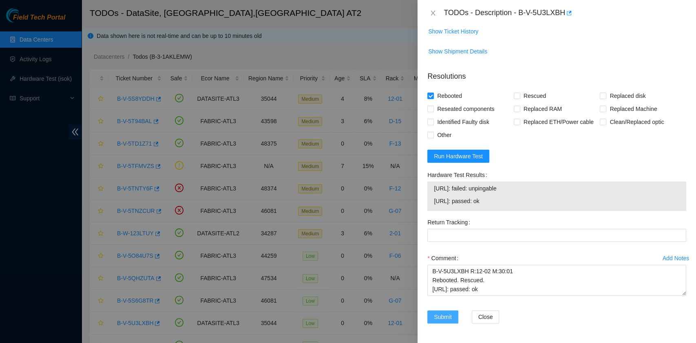
click at [444, 321] on span "Submit" at bounding box center [443, 316] width 18 height 9
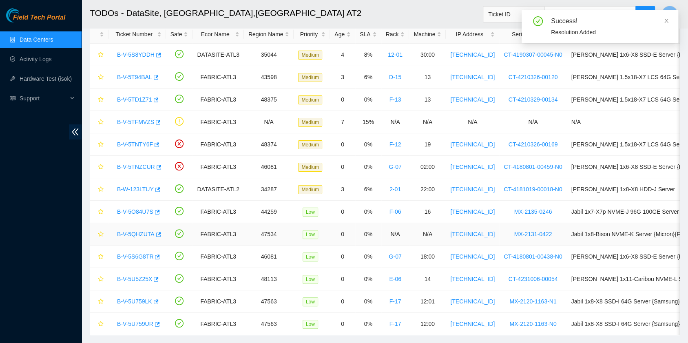
scroll to position [54, 0]
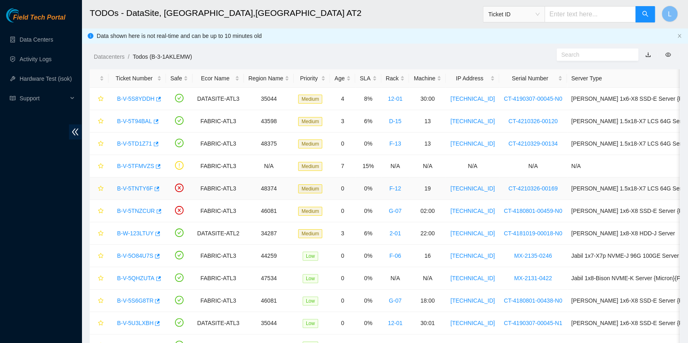
click at [130, 188] on link "B-V-5TNTY6F" at bounding box center [135, 188] width 36 height 7
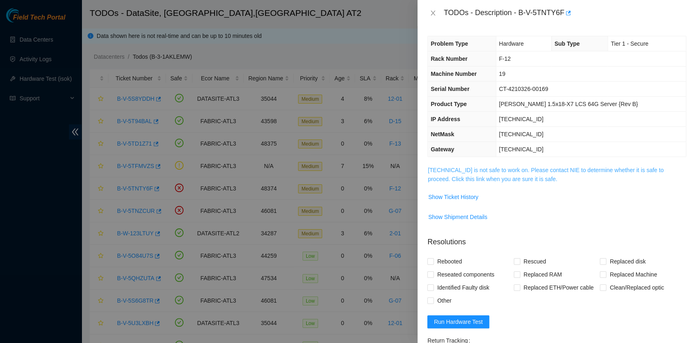
click at [507, 176] on link "[TECHNICAL_ID] is not safe to work on. Please contact NIE to determine whether …" at bounding box center [546, 174] width 236 height 15
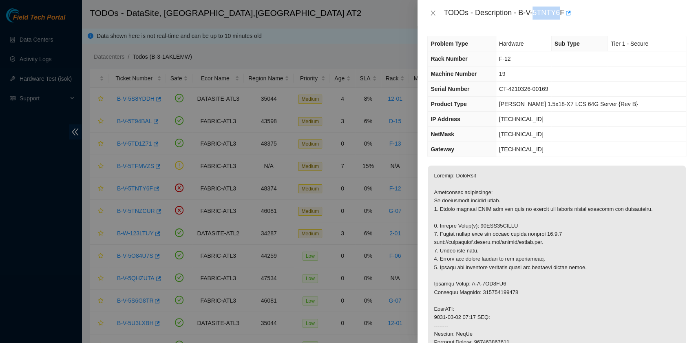
drag, startPoint x: 562, startPoint y: 13, endPoint x: 535, endPoint y: 13, distance: 26.1
click at [535, 13] on div "TODOs - Description - B-V-5TNTY6F" at bounding box center [565, 13] width 243 height 13
drag, startPoint x: 520, startPoint y: 12, endPoint x: 562, endPoint y: 18, distance: 42.8
click at [562, 13] on div "TODOs - Description - B-V-5TNTY6F" at bounding box center [565, 13] width 243 height 13
copy div "B-V-5TNTY6F"
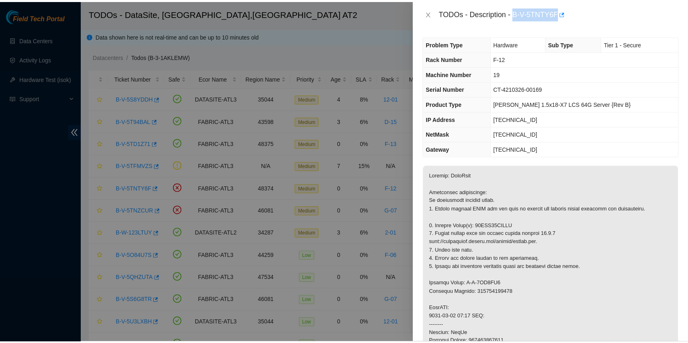
scroll to position [277, 0]
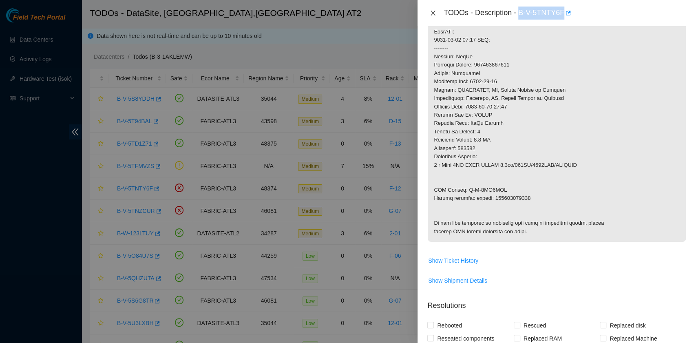
click at [435, 14] on icon "close" at bounding box center [433, 13] width 7 height 7
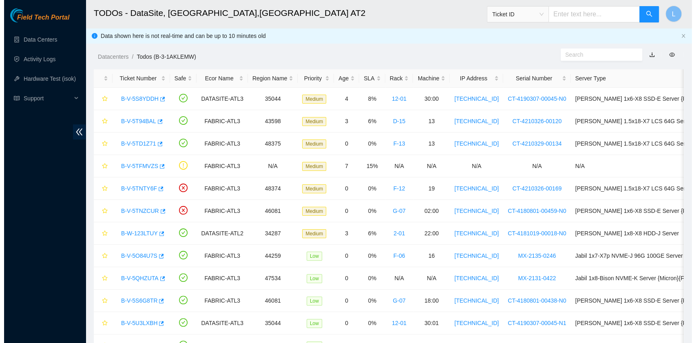
scroll to position [120, 0]
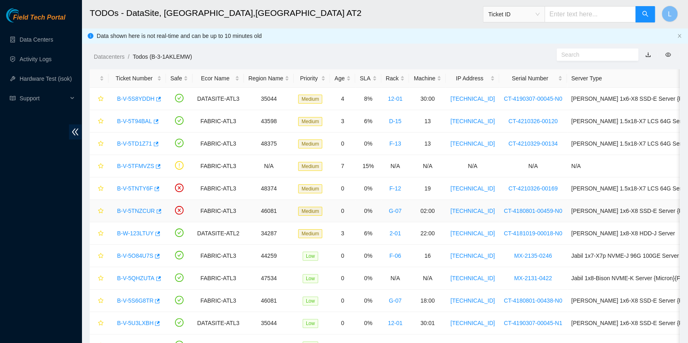
click at [139, 208] on link "B-V-5TNZCUR" at bounding box center [136, 211] width 38 height 7
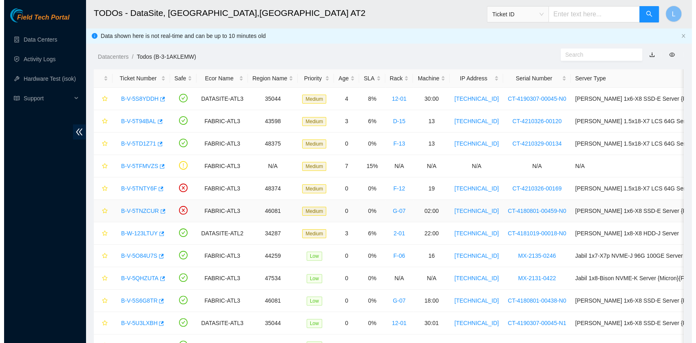
scroll to position [84, 0]
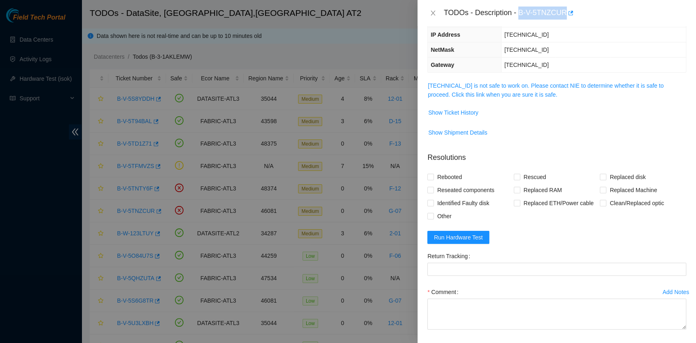
drag, startPoint x: 565, startPoint y: 13, endPoint x: 520, endPoint y: 16, distance: 44.9
click at [520, 16] on div "TODOs - Description - B-V-5TNZCUR" at bounding box center [565, 13] width 243 height 13
copy div "B-V-5TNZCUR"
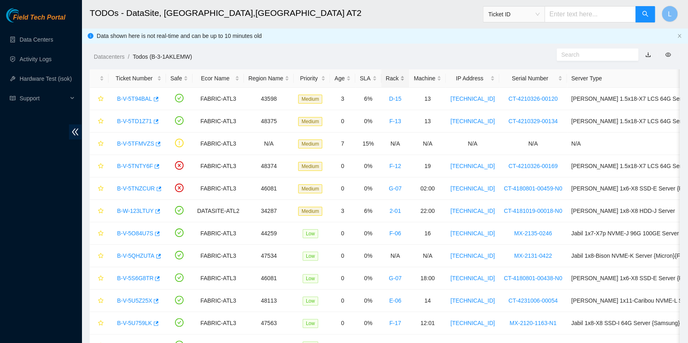
click at [386, 79] on div "Rack" at bounding box center [395, 78] width 19 height 9
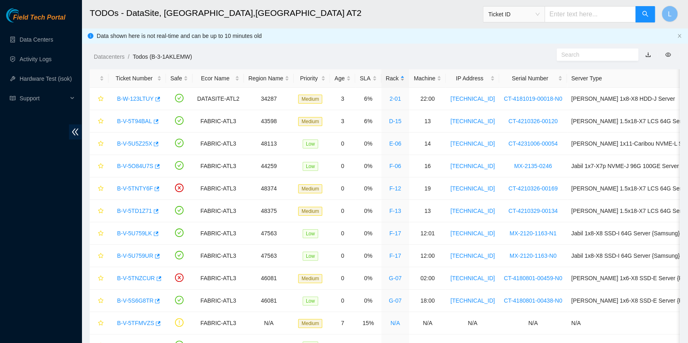
click at [386, 79] on div "Rack" at bounding box center [395, 78] width 19 height 9
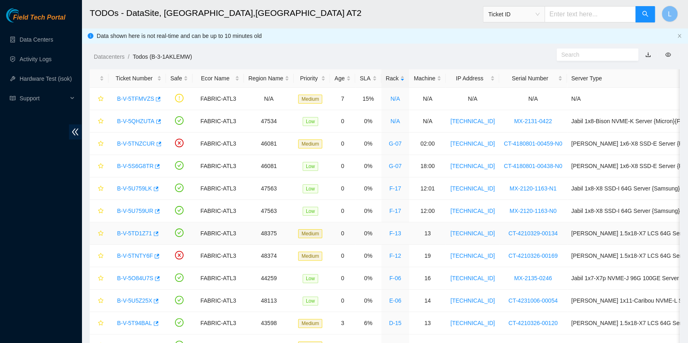
click at [139, 230] on link "B-V-5TD1Z71" at bounding box center [134, 233] width 35 height 7
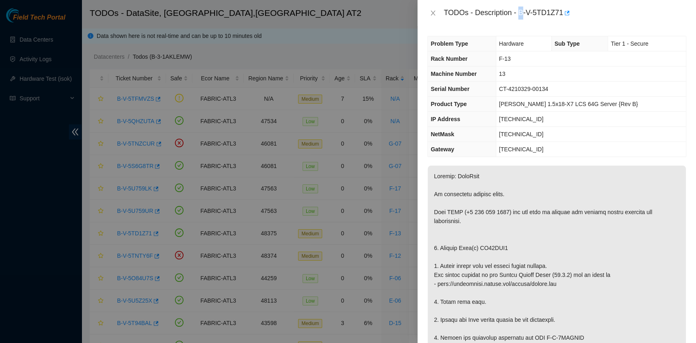
click at [522, 13] on div "TODOs - Description - B-V-5TD1Z71" at bounding box center [565, 13] width 243 height 13
click at [528, 29] on div "Problem Type Hardware Sub Type Tier 1 - Secure Rack Number F-13 Machine Number …" at bounding box center [557, 184] width 279 height 317
drag, startPoint x: 520, startPoint y: 14, endPoint x: 564, endPoint y: 17, distance: 44.1
click at [564, 17] on div "TODOs - Description - B-V-5TD1Z71" at bounding box center [565, 13] width 243 height 13
click at [564, 17] on button "button" at bounding box center [566, 13] width 7 height 13
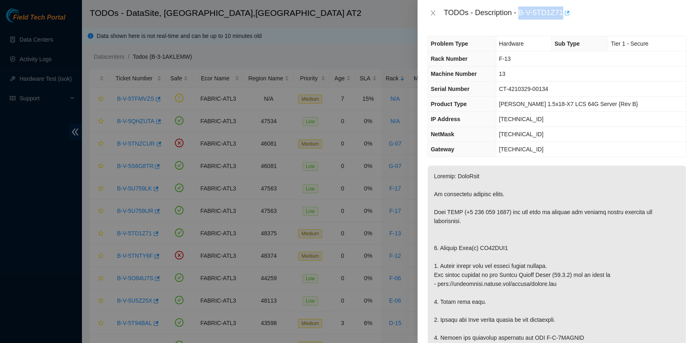
copy div "B-V-5TD1Z71"
drag, startPoint x: 440, startPoint y: 244, endPoint x: 510, endPoint y: 245, distance: 69.3
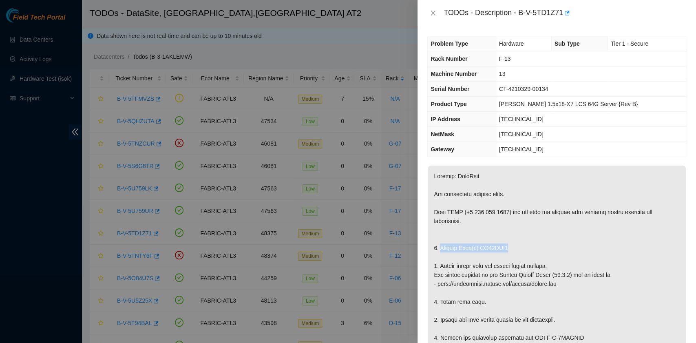
copy p "Replace Disk(s) WS20DVC8"
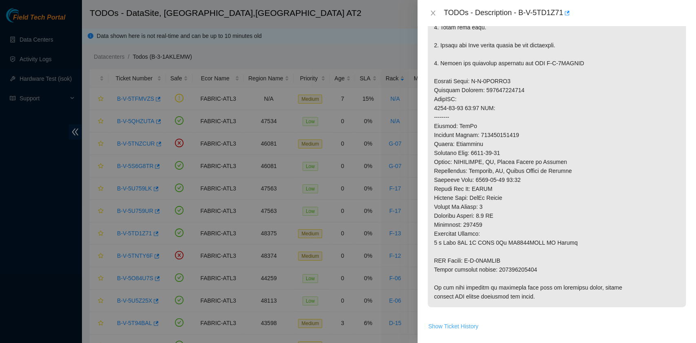
scroll to position [380, 0]
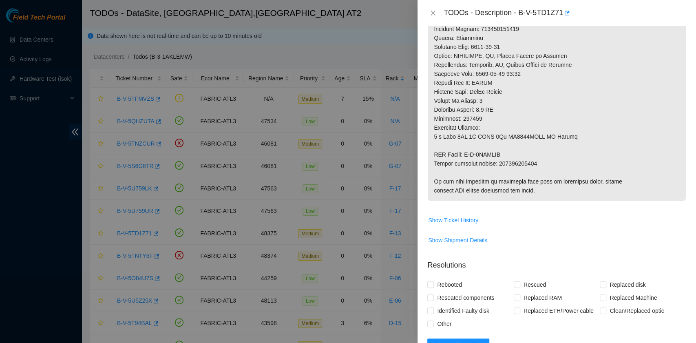
drag, startPoint x: 433, startPoint y: 162, endPoint x: 535, endPoint y: 162, distance: 101.9
copy p "Return tracking number: 463470042422"
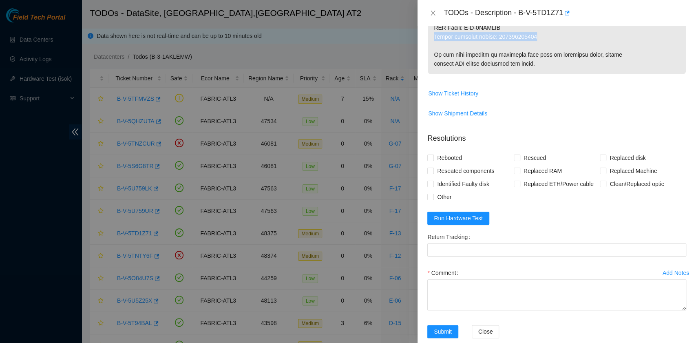
scroll to position [520, 0]
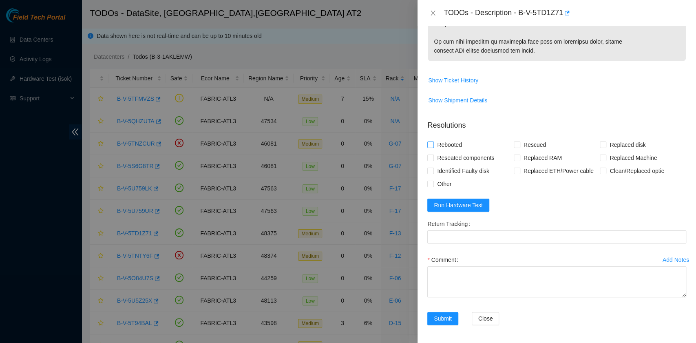
click at [447, 145] on span "Rebooted" at bounding box center [449, 144] width 31 height 13
click at [433, 145] on input "Rebooted" at bounding box center [430, 145] width 6 height 6
checkbox input "true"
click at [514, 143] on input "Rescued" at bounding box center [517, 145] width 6 height 6
checkbox input "true"
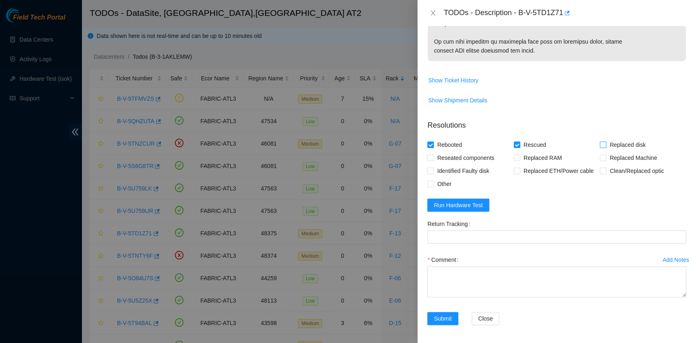
click at [600, 144] on input "Replaced disk" at bounding box center [603, 145] width 6 height 6
checkbox input "true"
click at [479, 279] on textarea "Comment" at bounding box center [556, 281] width 259 height 31
paste textarea "B-V-5TD1Z71 R:F-13 M:13 Replaced disk WS20DVC8 with WCC136ECK29R Return trackin…"
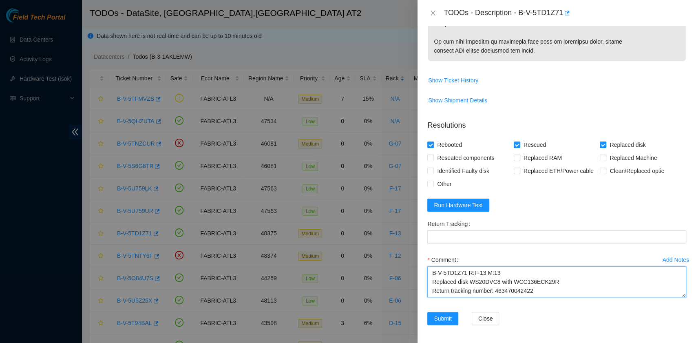
scroll to position [7, 0]
click at [479, 279] on textarea "B-V-5TD1Z71 R:F-13 M:13 Replaced disk WS20DVC8 with WCC136ECK29R Return trackin…" at bounding box center [556, 281] width 259 height 31
click at [542, 279] on textarea "B-V-5TD1Z71 R:F-13 M:13 Replaced disk WS20DVC8 with WCC136ECK29R Return trackin…" at bounding box center [556, 281] width 259 height 31
drag, startPoint x: 539, startPoint y: 280, endPoint x: 496, endPoint y: 282, distance: 43.7
click at [496, 282] on textarea "B-V-5TD1Z71 R:F-13 M:13 Replaced disk WS20DVC8 with WCC136ECK29R Return trackin…" at bounding box center [556, 281] width 259 height 31
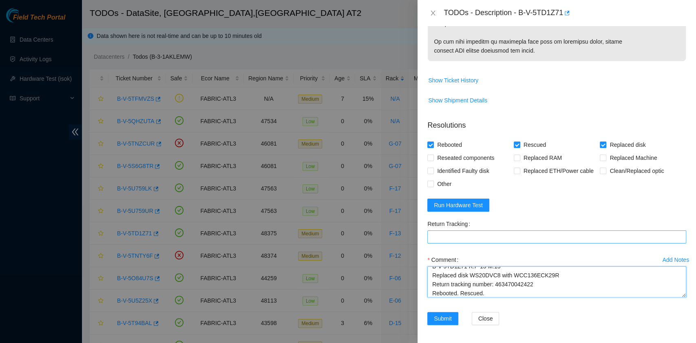
type textarea "B-V-5TD1Z71 R:F-13 M:13 Replaced disk WS20DVC8 with WCC136ECK29R Return trackin…"
click at [474, 237] on Tracking "Return Tracking" at bounding box center [556, 236] width 259 height 13
paste Tracking "463470042422"
type Tracking "463470042422"
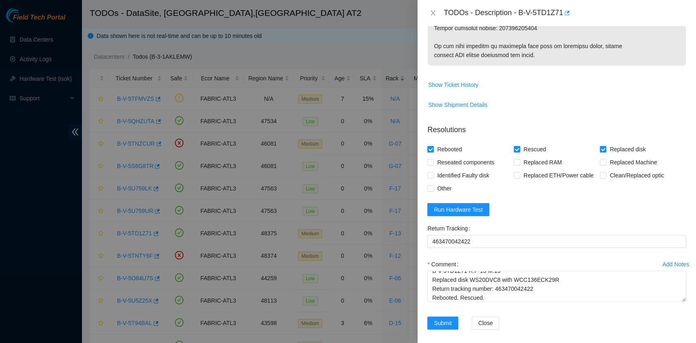
scroll to position [520, 0]
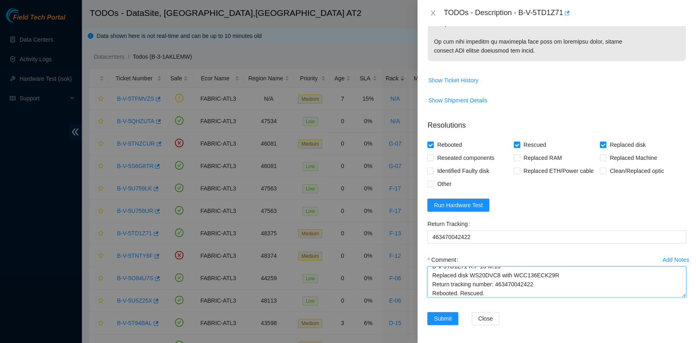
click at [502, 291] on textarea "B-V-5TD1Z71 R:F-13 M:13 Replaced disk WS20DVC8 with WCC136ECK29R Return trackin…" at bounding box center [556, 281] width 259 height 31
click at [473, 206] on span "Run Hardware Test" at bounding box center [458, 205] width 49 height 9
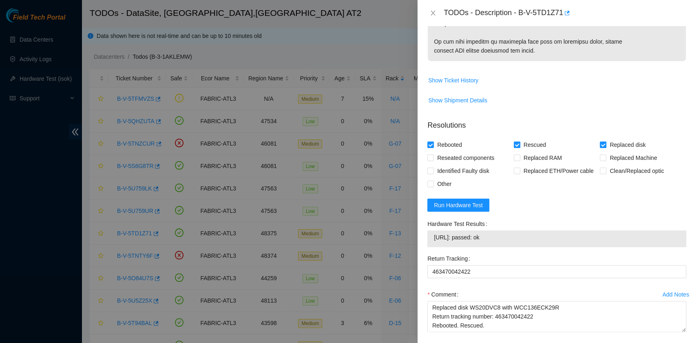
drag, startPoint x: 500, startPoint y: 237, endPoint x: 432, endPoint y: 241, distance: 67.8
click at [432, 241] on div "23.63.85.107: passed: ok" at bounding box center [556, 238] width 259 height 17
copy tbody "23.63.85.107: passed: ok"
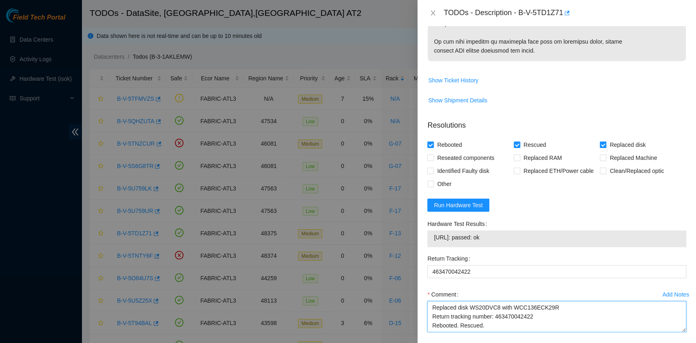
click at [454, 324] on textarea "B-V-5TD1Z71 R:F-13 M:13 Replaced disk WS20DVC8 with WCC136ECK29R Return trackin…" at bounding box center [556, 316] width 259 height 31
paste textarea "23.63.85.107: passed: ok"
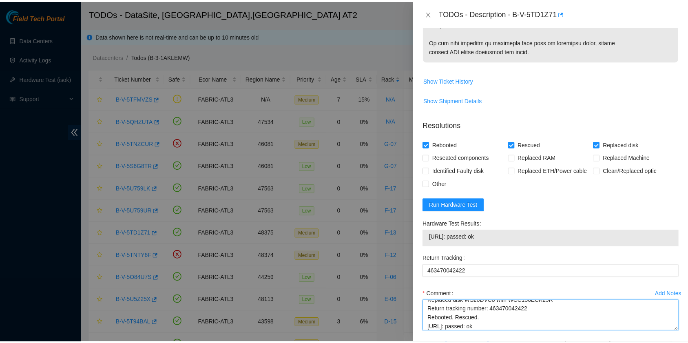
scroll to position [555, 0]
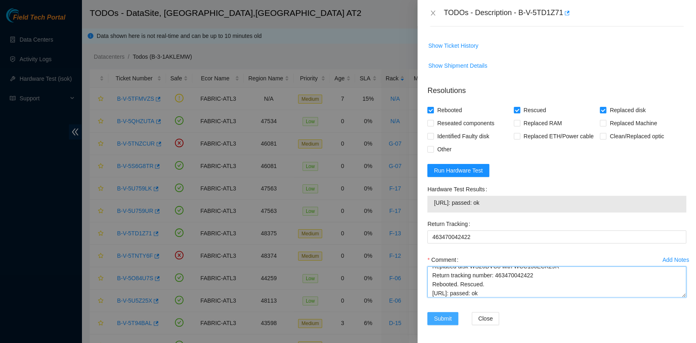
type textarea "B-V-5TD1Z71 R:F-13 M:13 Replaced disk WS20DVC8 with WCC136ECK29R Return trackin…"
click at [438, 316] on span "Submit" at bounding box center [443, 318] width 18 height 9
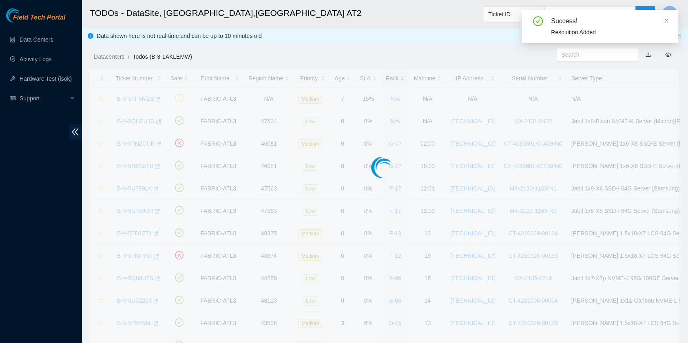
scroll to position [207, 0]
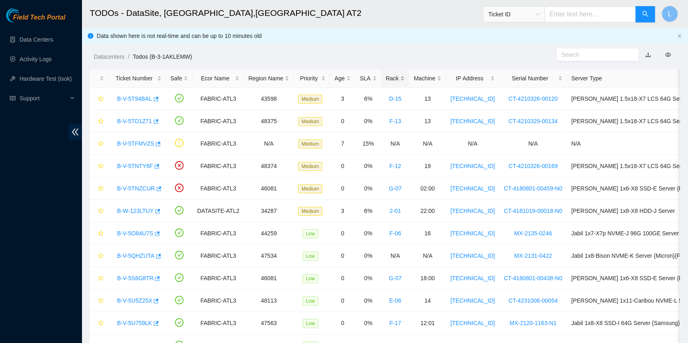
click at [386, 78] on div "Rack" at bounding box center [395, 78] width 19 height 9
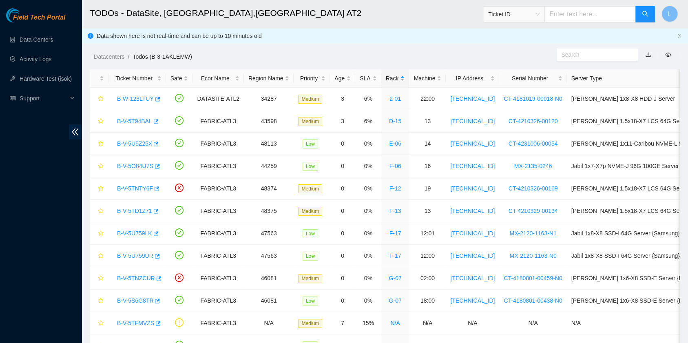
click at [386, 78] on div "Rack" at bounding box center [395, 78] width 19 height 9
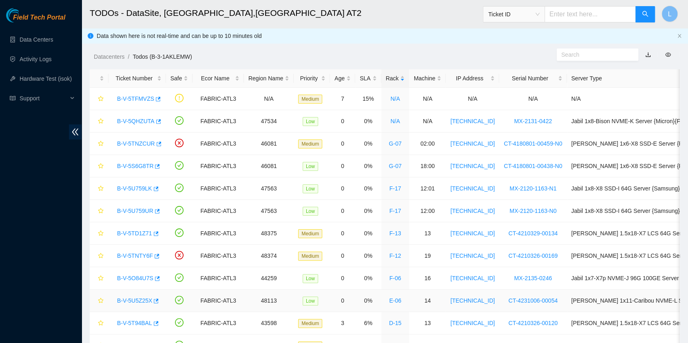
click at [142, 301] on link "B-V-5U5Z25X" at bounding box center [134, 300] width 35 height 7
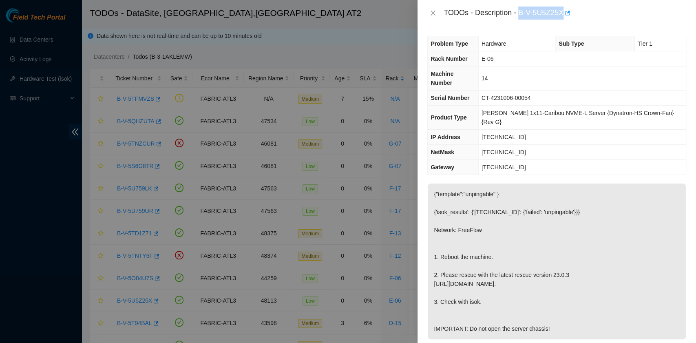
drag, startPoint x: 520, startPoint y: 14, endPoint x: 563, endPoint y: 17, distance: 43.3
click at [563, 17] on div "TODOs - Description - B-V-5U5Z25X" at bounding box center [565, 13] width 243 height 13
copy div "B-V-5U5Z25X"
click at [518, 91] on td "CT-4231006-00054" at bounding box center [582, 98] width 208 height 15
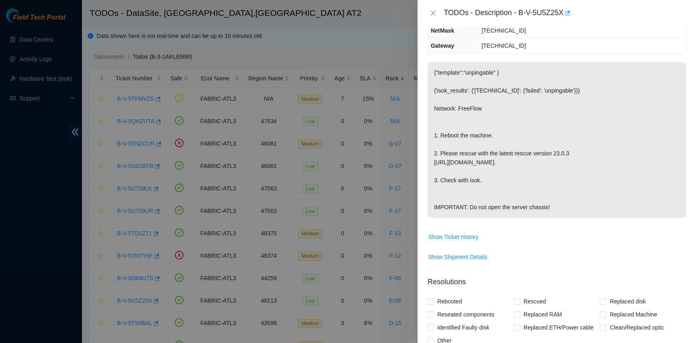
scroll to position [272, 0]
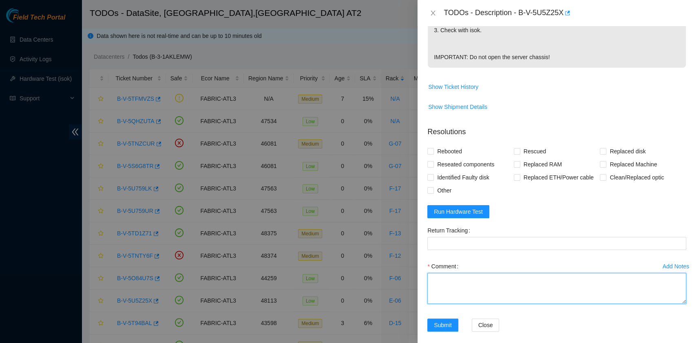
click at [519, 280] on textarea "Comment" at bounding box center [556, 288] width 259 height 31
paste textarea "B-V-5U5Z25X R:E-06 M:14 Rebooted. Rescued."
type textarea "B-V-5U5Z25X R:E-06 M:14 Rebooted. Rescued."
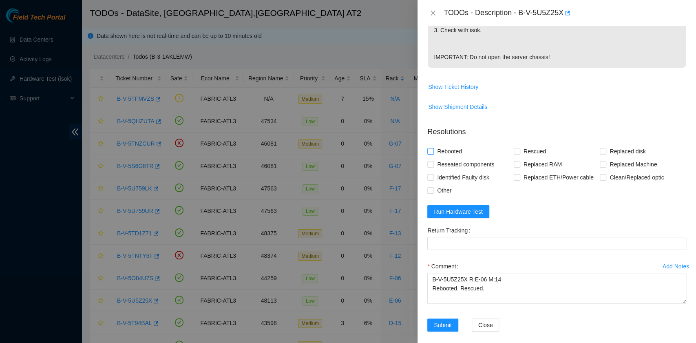
click at [457, 150] on span "Rebooted" at bounding box center [449, 151] width 31 height 13
click at [433, 150] on input "Rebooted" at bounding box center [430, 151] width 6 height 6
checkbox input "true"
click at [514, 152] on input "Rescued" at bounding box center [517, 151] width 6 height 6
checkbox input "true"
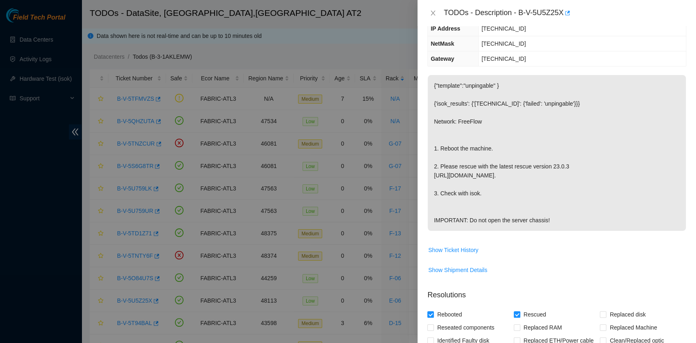
scroll to position [163, 0]
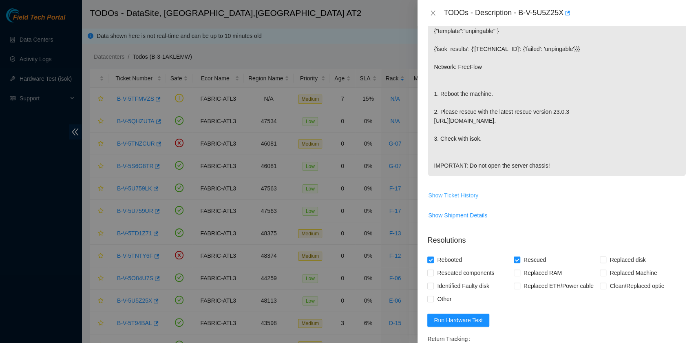
click at [448, 192] on span "Show Ticket History" at bounding box center [453, 195] width 50 height 9
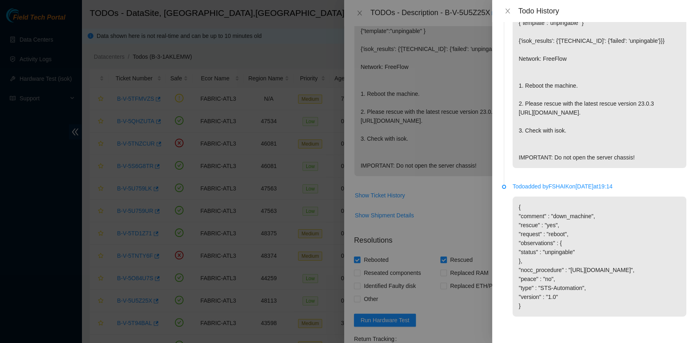
scroll to position [58, 0]
click at [505, 9] on icon "close" at bounding box center [507, 11] width 7 height 7
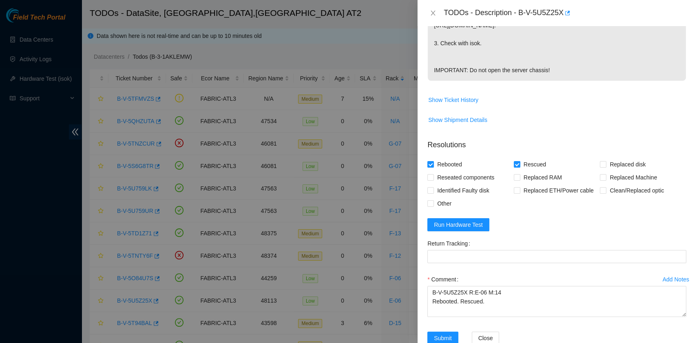
scroll to position [278, 0]
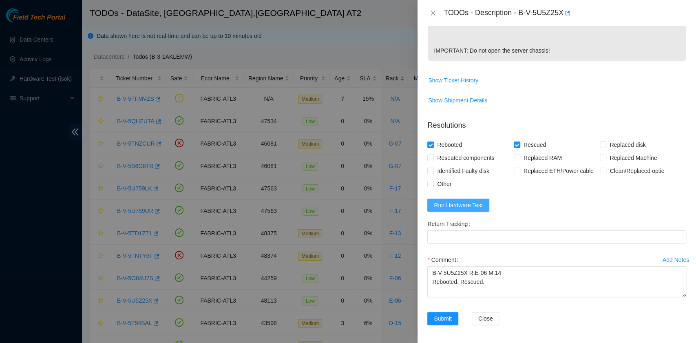
click at [475, 206] on span "Run Hardware Test" at bounding box center [458, 205] width 49 height 9
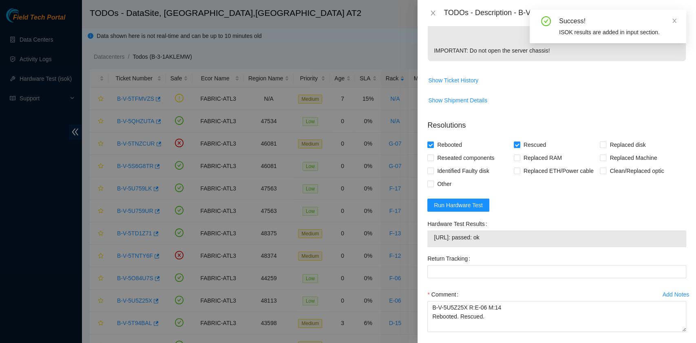
drag, startPoint x: 509, startPoint y: 237, endPoint x: 429, endPoint y: 238, distance: 80.8
click at [429, 238] on div "[URL]: passed: ok" at bounding box center [556, 238] width 259 height 17
copy tbody "[URL]: passed: ok"
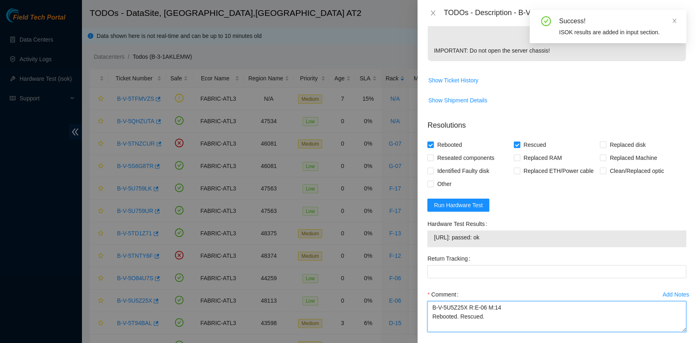
click at [437, 326] on textarea "B-V-5U5Z25X R:E-06 M:14 Rebooted. Rescued." at bounding box center [556, 316] width 259 height 31
paste textarea "23.218.233.113: passed: ok"
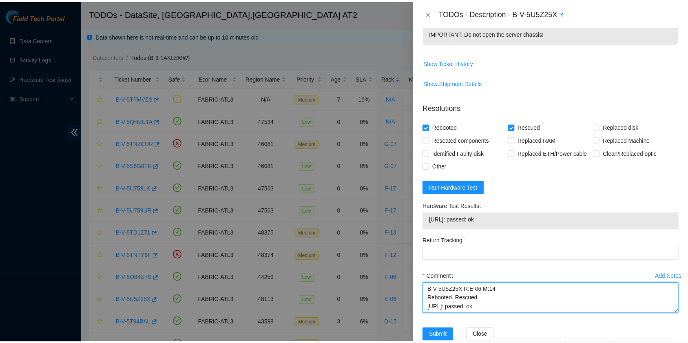
scroll to position [313, 0]
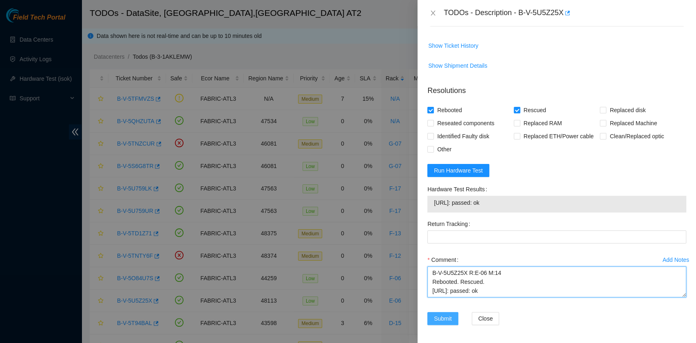
type textarea "B-V-5U5Z25X R:E-06 M:14 Rebooted. Rescued. 23.218.233.113: passed: ok"
click at [450, 321] on span "Submit" at bounding box center [443, 318] width 18 height 9
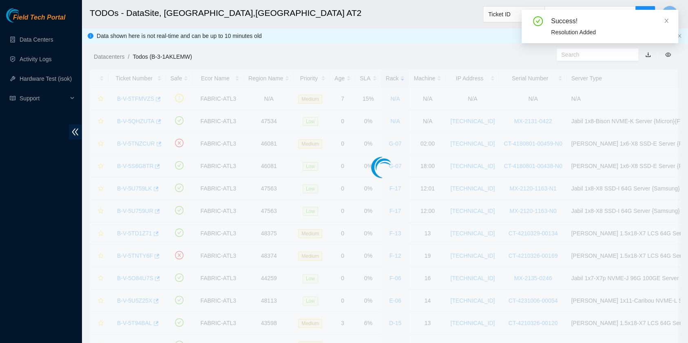
scroll to position [207, 0]
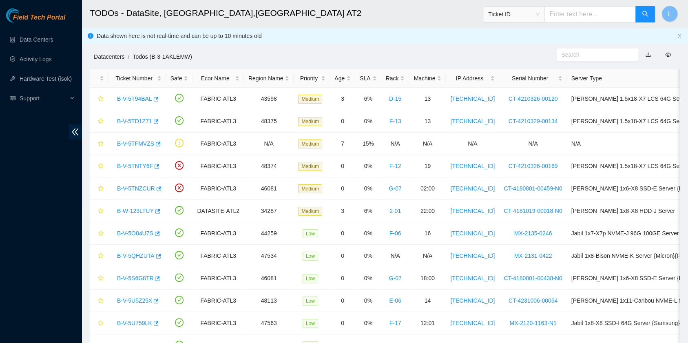
click at [118, 57] on link "Datacenters" at bounding box center [109, 56] width 31 height 7
click at [138, 96] on link "B-V-5T94BAL" at bounding box center [134, 98] width 35 height 7
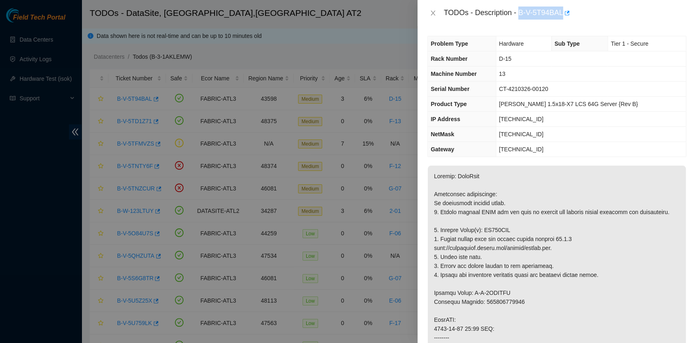
drag, startPoint x: 519, startPoint y: 14, endPoint x: 562, endPoint y: 17, distance: 43.8
click at [562, 17] on div "TODOs - Description - B-V-5T94BAL" at bounding box center [565, 13] width 243 height 13
copy div "B-V-5T94BAL"
drag, startPoint x: 439, startPoint y: 240, endPoint x: 508, endPoint y: 237, distance: 69.0
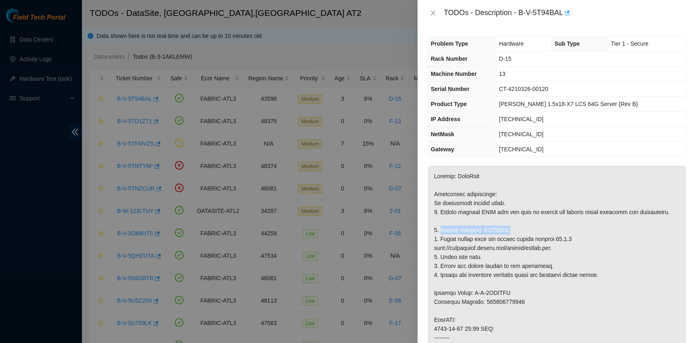
copy p "Replace Drive(s): WS209TPY"
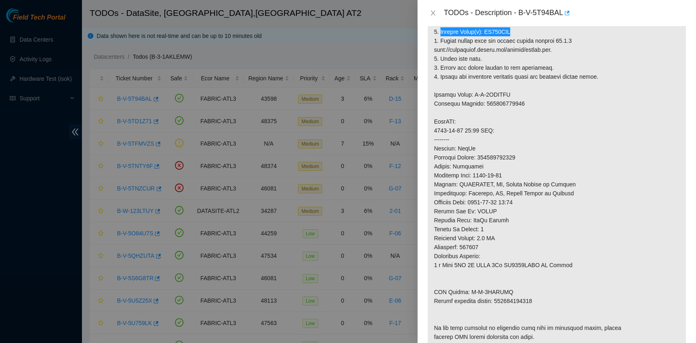
scroll to position [217, 0]
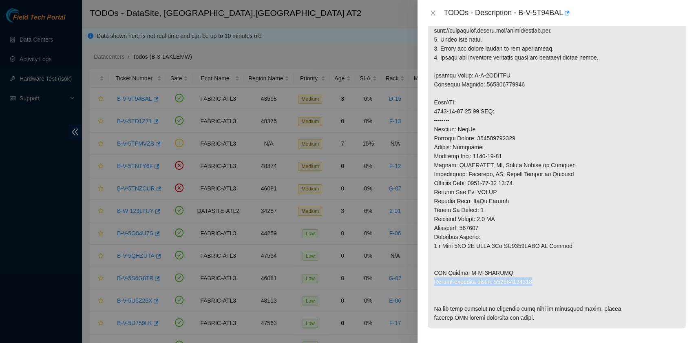
drag, startPoint x: 435, startPoint y: 287, endPoint x: 541, endPoint y: 292, distance: 106.1
click at [541, 292] on p at bounding box center [557, 138] width 258 height 380
copy p "Return tracking number: 463470042065"
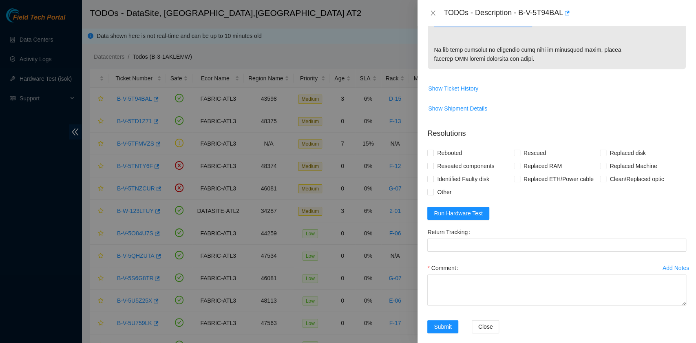
scroll to position [489, 0]
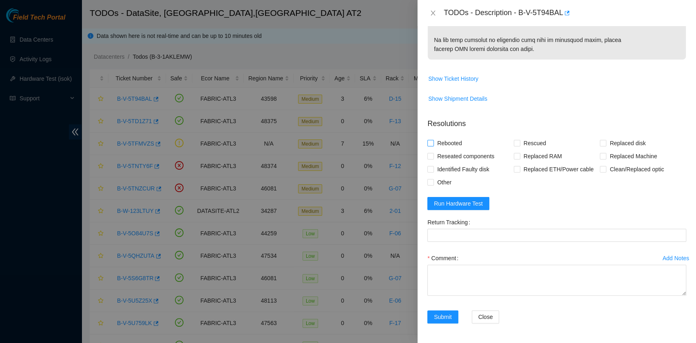
click at [455, 150] on span "Rebooted" at bounding box center [449, 143] width 31 height 13
click at [433, 146] on input "Rebooted" at bounding box center [430, 143] width 6 height 6
checkbox input "true"
click at [440, 189] on span "Other" at bounding box center [444, 182] width 21 height 13
click at [433, 185] on input "Other" at bounding box center [430, 182] width 6 height 6
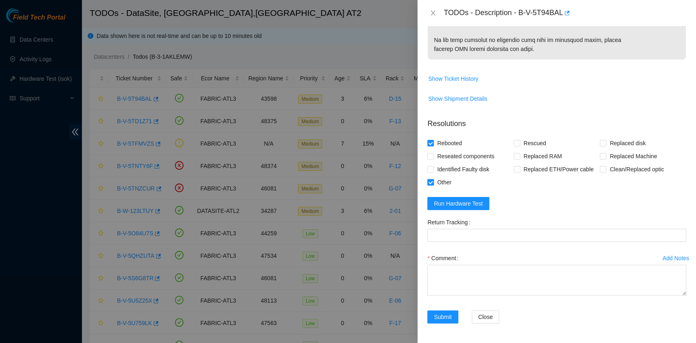
click at [446, 189] on span "Other" at bounding box center [444, 182] width 21 height 13
click at [433, 185] on input "Other" at bounding box center [430, 182] width 6 height 6
checkbox input "false"
click at [515, 146] on input "Rescued" at bounding box center [517, 143] width 6 height 6
checkbox input "true"
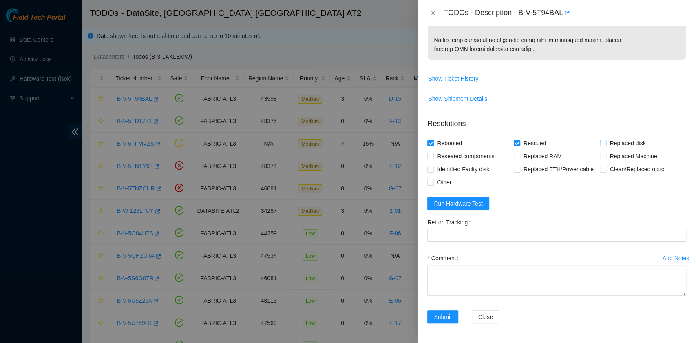
click at [600, 146] on span at bounding box center [603, 143] width 7 height 7
click at [600, 146] on input "Replaced disk" at bounding box center [603, 143] width 6 height 6
checkbox input "true"
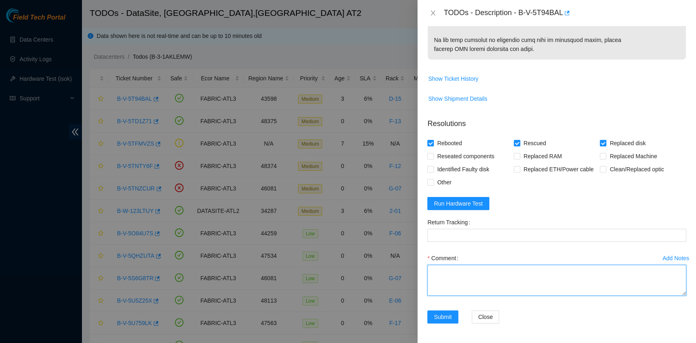
click at [447, 296] on textarea "Comment" at bounding box center [556, 280] width 259 height 31
paste textarea "B-V-5T94BAL R:D-15 M:13 Replaced drive WS209TPY with V6KLASXS Return tracking n…"
drag, startPoint x: 533, startPoint y: 325, endPoint x: 495, endPoint y: 321, distance: 38.5
click at [495, 296] on textarea "B-V-5T94BAL R:D-15 M:13 Replaced drive WS209TPY with V6KLASXS Return tracking n…" at bounding box center [556, 280] width 259 height 31
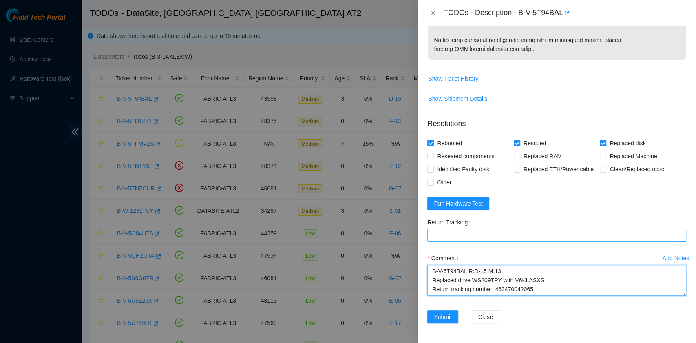
type textarea "B-V-5T94BAL R:D-15 M:13 Replaced drive WS209TPY with V6KLASXS Return tracking n…"
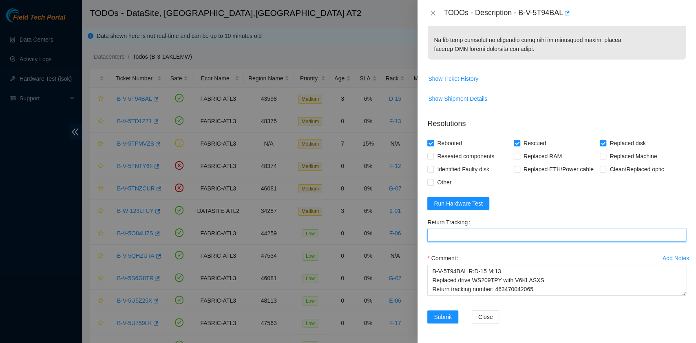
click at [489, 242] on Tracking "Return Tracking" at bounding box center [556, 235] width 259 height 13
paste Tracking "463470042065"
type Tracking "463470042065"
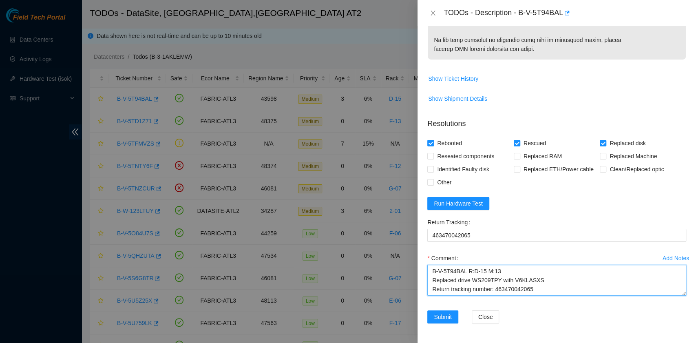
click at [515, 296] on textarea "B-V-5T94BAL R:D-15 M:13 Replaced drive WS209TPY with V6KLASXS Return tracking n…" at bounding box center [556, 280] width 259 height 31
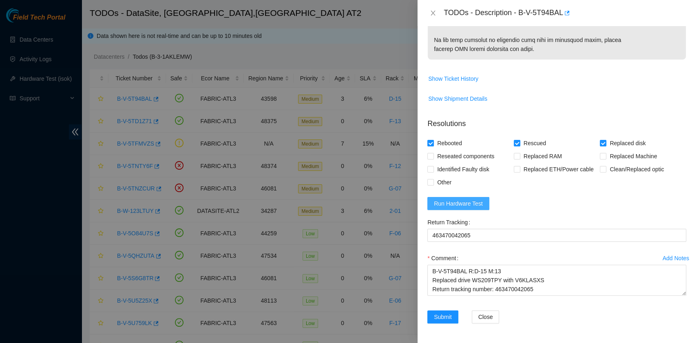
click at [471, 203] on span "Run Hardware Test" at bounding box center [458, 203] width 49 height 9
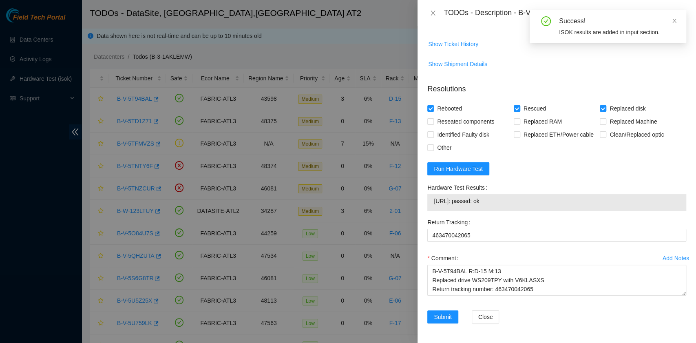
drag, startPoint x: 498, startPoint y: 238, endPoint x: 436, endPoint y: 244, distance: 63.1
click at [436, 211] on div "23.63.85.144: passed: ok" at bounding box center [556, 202] width 259 height 17
copy tbody "23.63.85.144: passed: ok"
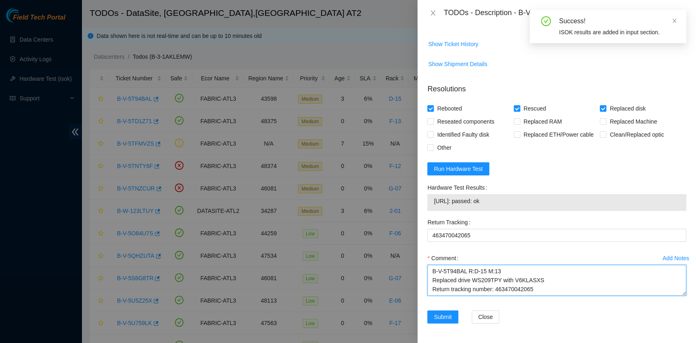
click at [440, 296] on textarea "B-V-5T94BAL R:D-15 M:13 Replaced drive WS209TPY with V6KLASXS Return tracking n…" at bounding box center [556, 280] width 259 height 31
paste textarea "23.63.85.144: passed: ok"
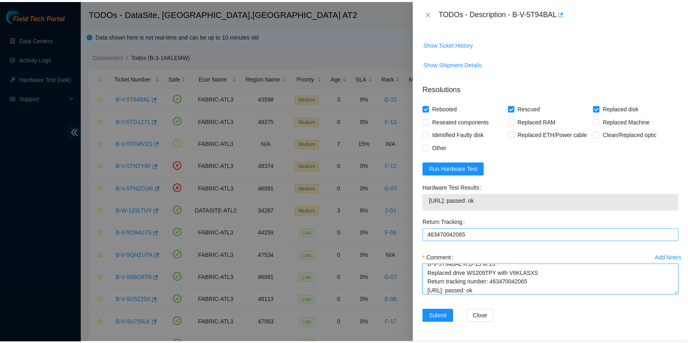
scroll to position [564, 0]
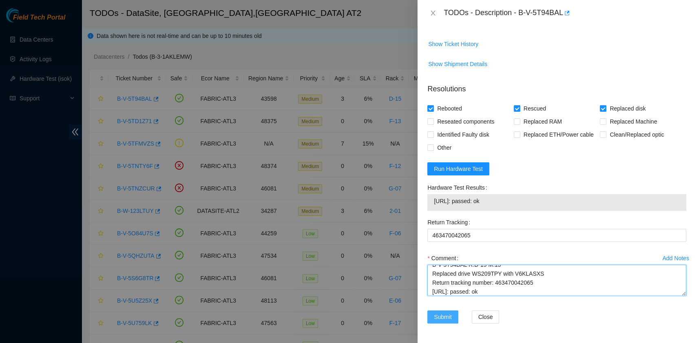
type textarea "B-V-5T94BAL R:D-15 M:13 Replaced drive WS209TPY with V6KLASXS Return tracking n…"
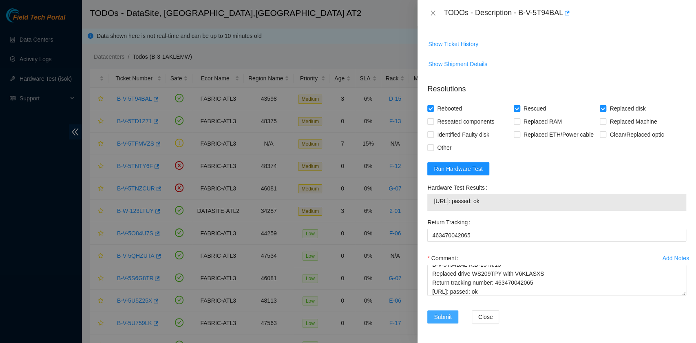
click at [444, 314] on span "Submit" at bounding box center [443, 316] width 18 height 9
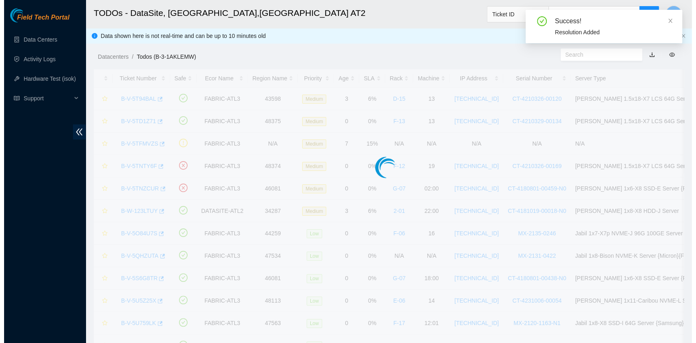
scroll to position [207, 0]
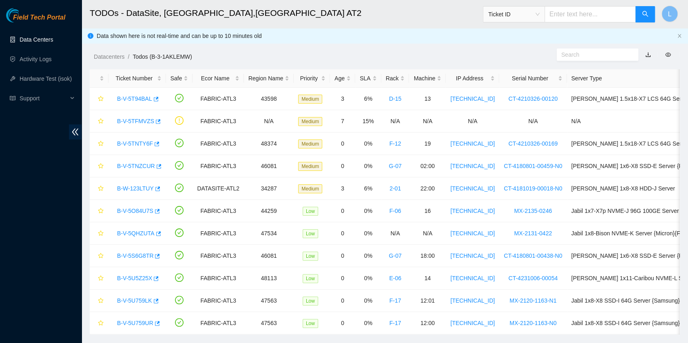
click at [53, 40] on link "Data Centers" at bounding box center [36, 39] width 33 height 7
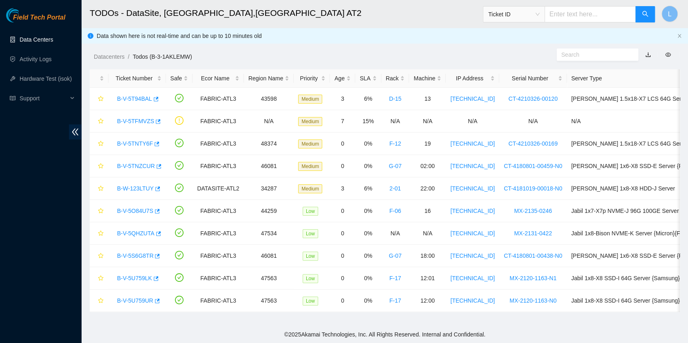
click at [53, 38] on link "Data Centers" at bounding box center [36, 39] width 33 height 7
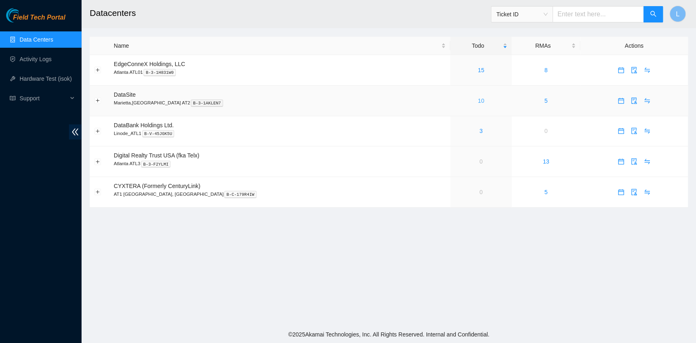
click at [478, 101] on link "10" at bounding box center [481, 100] width 7 height 7
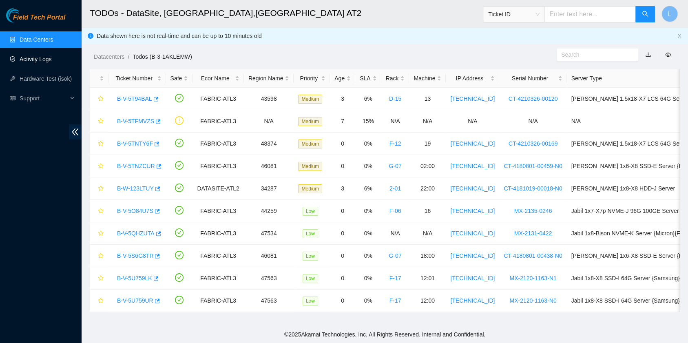
click at [46, 57] on link "Activity Logs" at bounding box center [36, 59] width 32 height 7
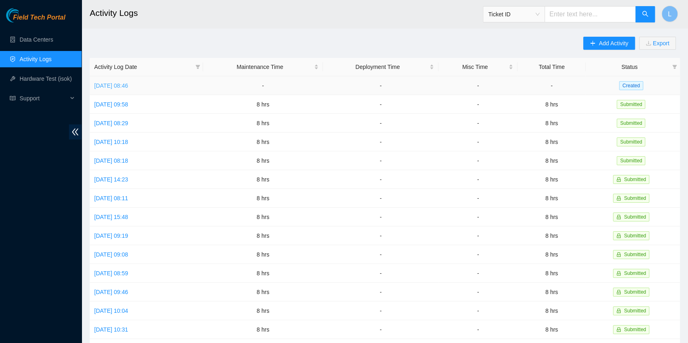
click at [128, 85] on link "[DATE] 08:46" at bounding box center [111, 85] width 34 height 7
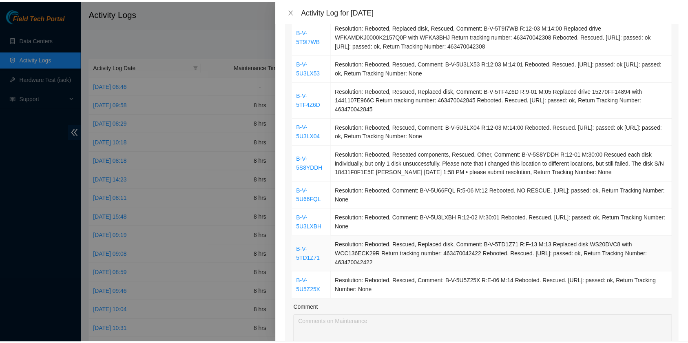
scroll to position [272, 0]
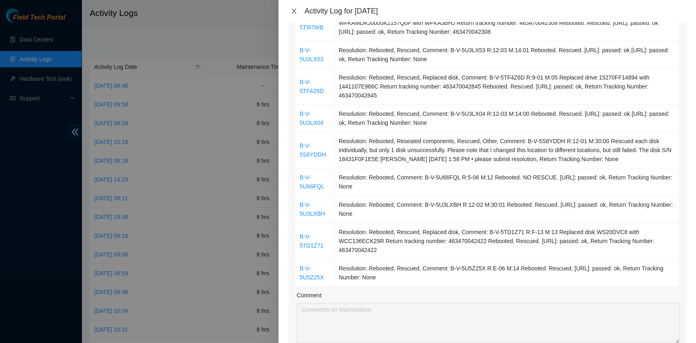
click at [297, 11] on icon "close" at bounding box center [294, 11] width 7 height 7
